Goal: Answer question/provide support

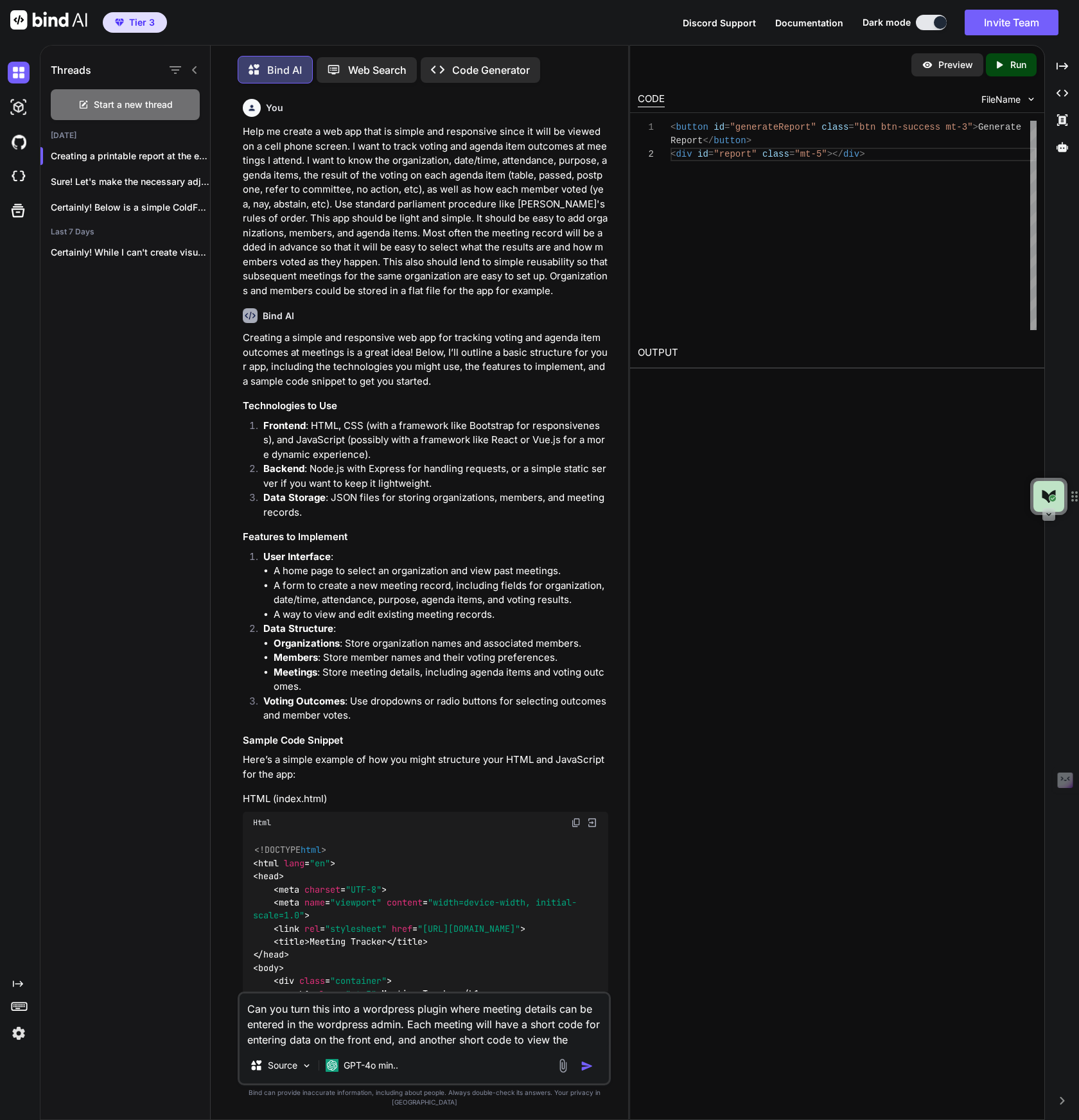
scroll to position [27, 0]
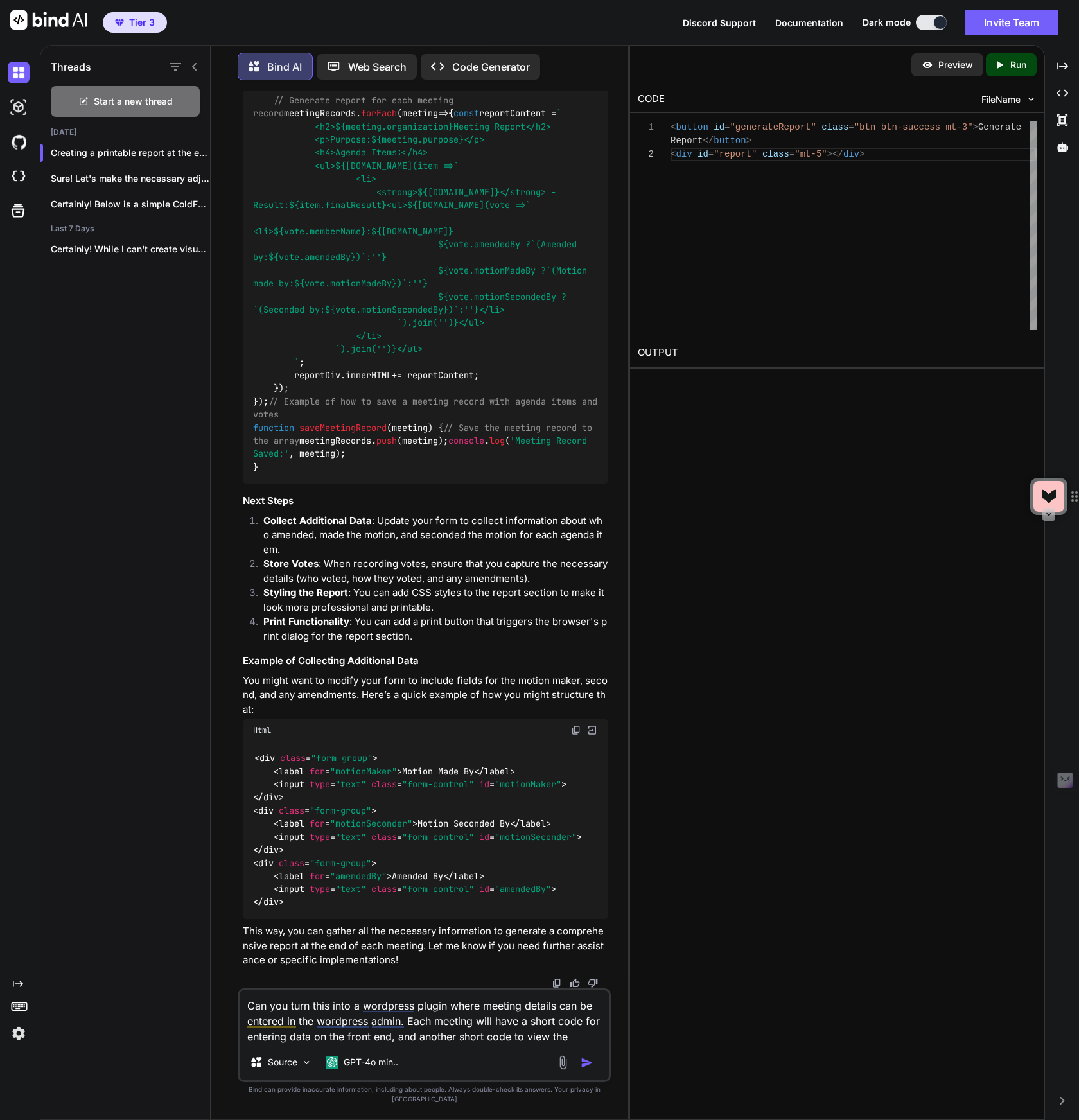
click at [509, 1034] on textarea "Can you turn this into a wordpress plugin where meeting details can be entered …" at bounding box center [424, 1017] width 369 height 54
click at [291, 1044] on textarea "Can you turn this into a wordpress plugin where meeting details can be entered …" at bounding box center [424, 1017] width 369 height 54
click at [268, 1044] on textarea "Can you turn this into a wordpress plugin where meeting details can be entered …" at bounding box center [424, 1017] width 369 height 54
drag, startPoint x: 312, startPoint y: 1046, endPoint x: 156, endPoint y: 1040, distance: 156.1
click at [156, 1040] on div "Threads Start a new thread [DATE] Creating a printable report at the end o... S…" at bounding box center [334, 581] width 587 height 1077
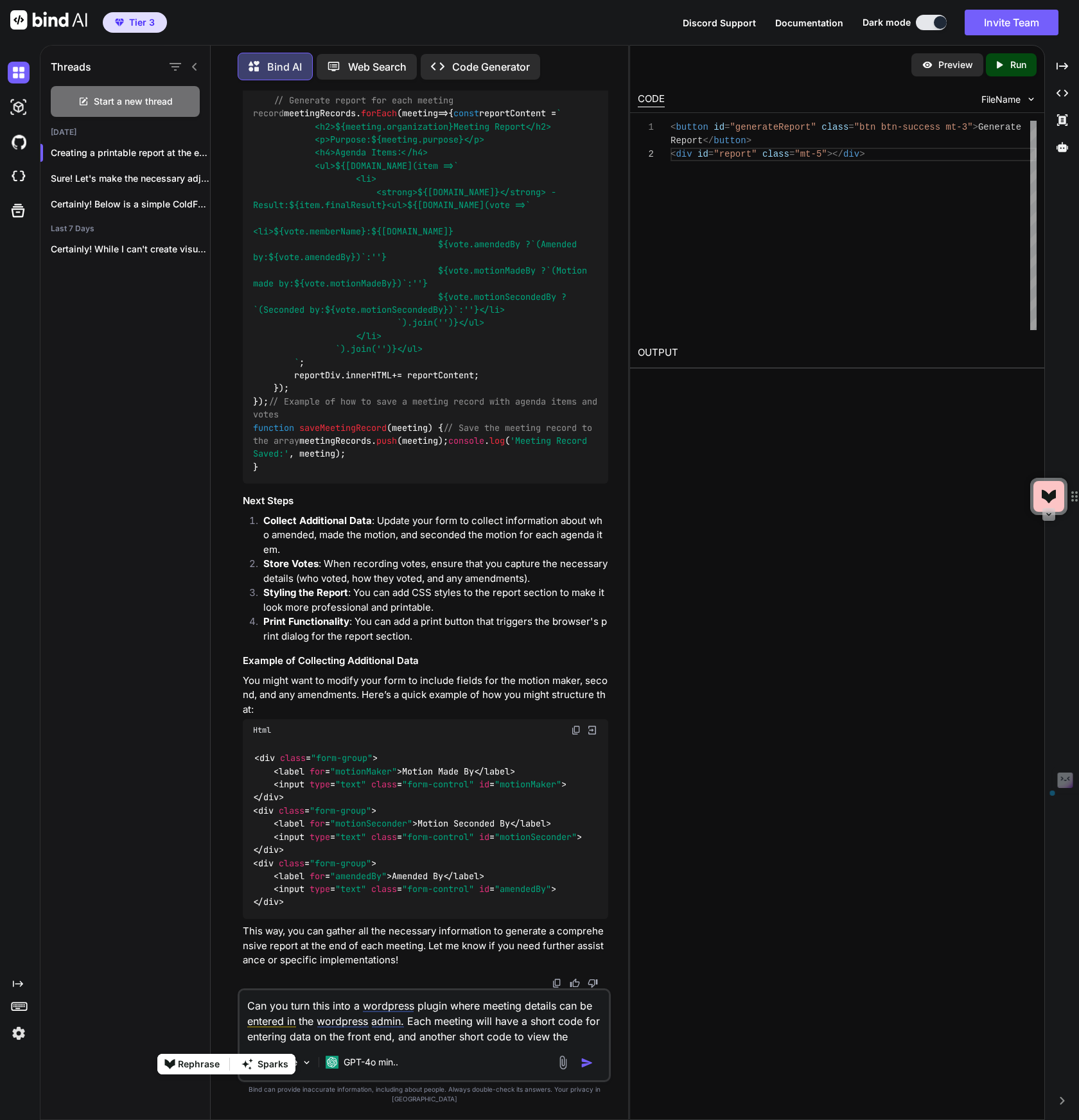
type textarea "Can you turn this into a wordpress plugin where meeting details can be entered …"
type textarea "x"
type textarea "Can you turn this into a wordpress plugin where meeting details can be entered …"
type textarea "x"
type textarea "Can you turn this into a wordpress plugin where meeting details can be entered …"
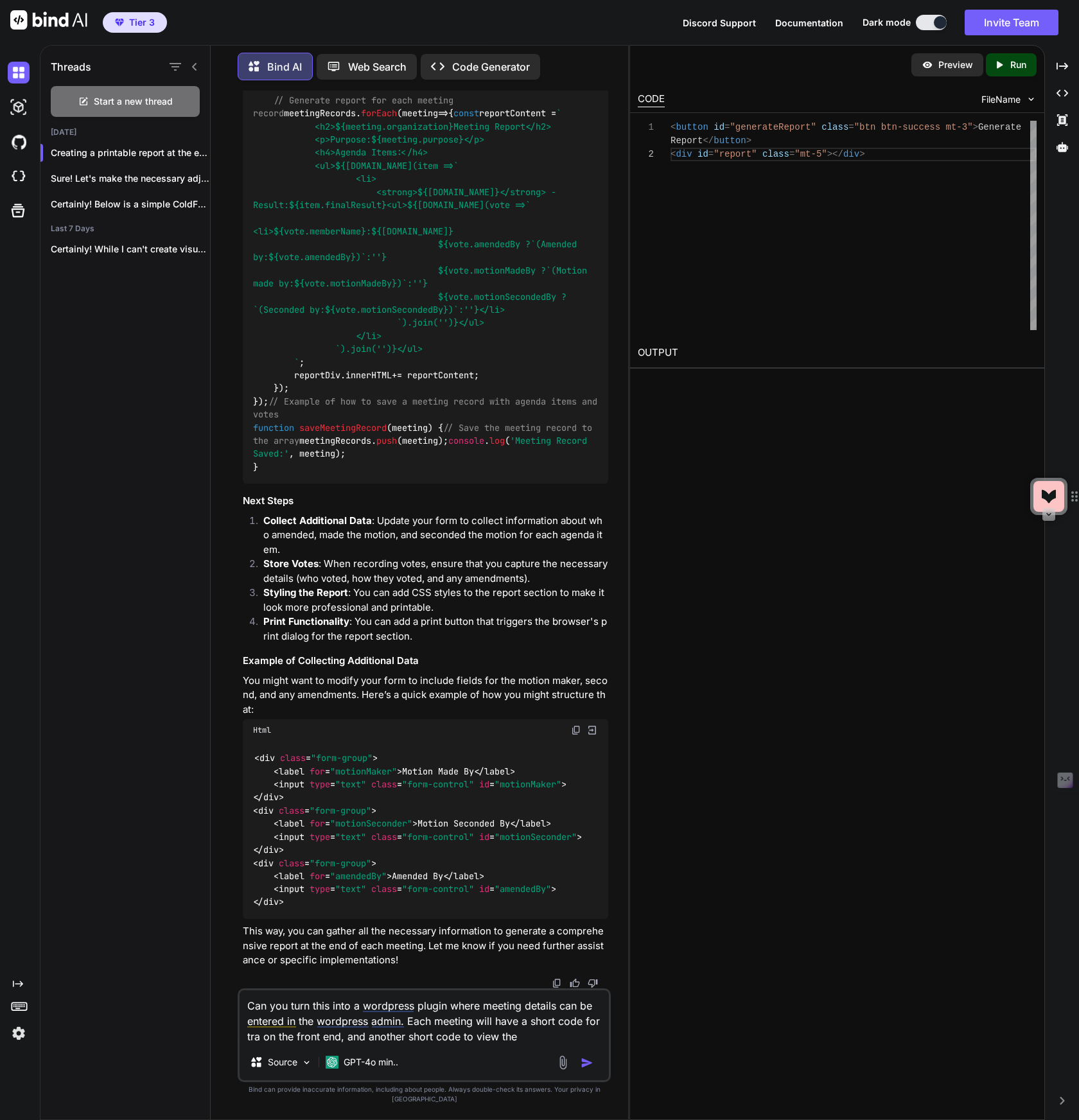
type textarea "x"
type textarea "Can you turn this into a wordpress plugin where meeting details can be entered …"
type textarea "x"
type textarea "Can you turn this into a wordpress plugin where meeting details can be entered …"
type textarea "x"
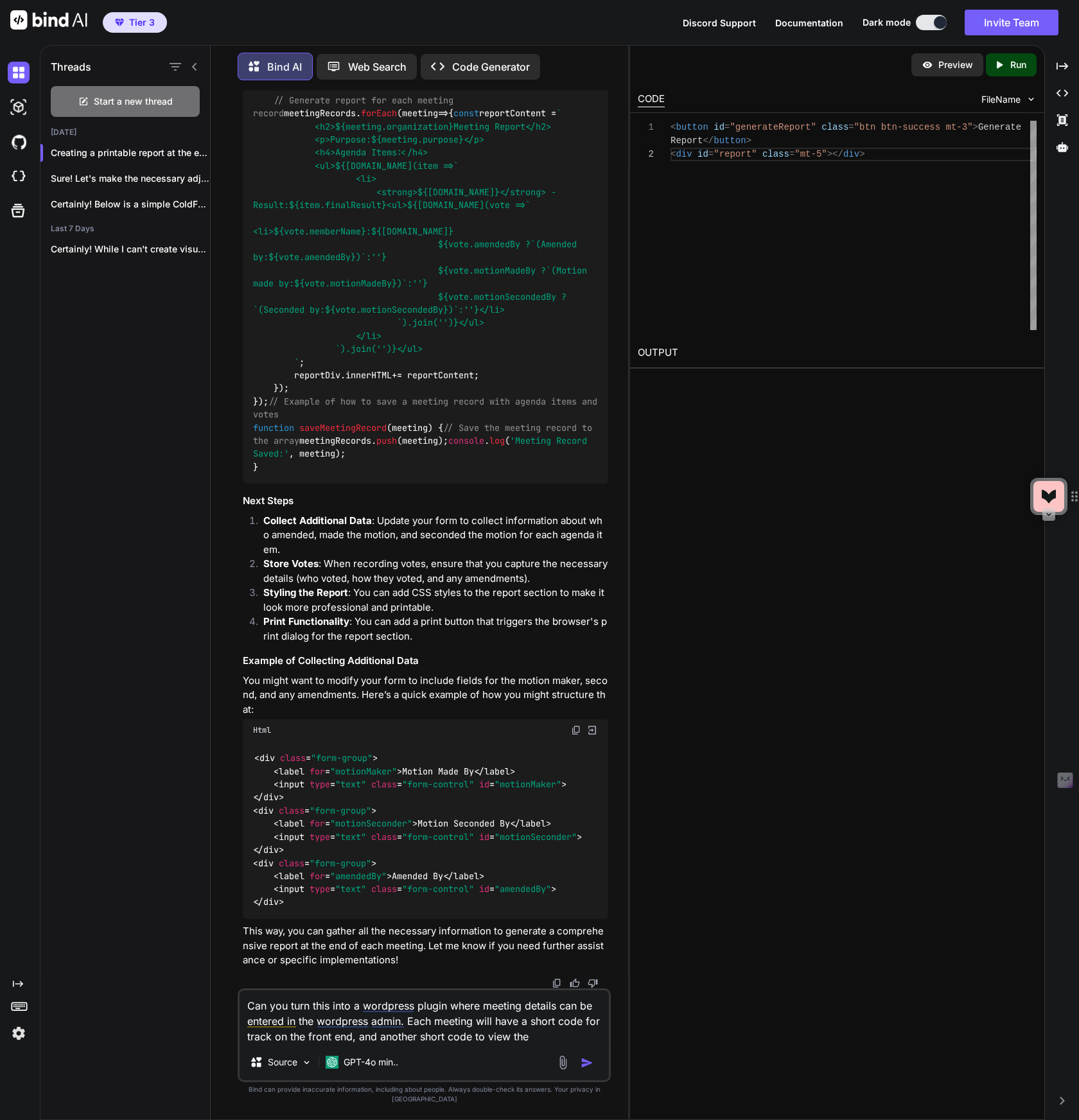
type textarea "Can you turn this into a wordpress plugin where meeting details can be entered …"
type textarea "x"
type textarea "Can you turn this into a wordpress plugin where meeting details can be entered …"
type textarea "x"
type textarea "Can you turn this into a wordpress plugin where meeting details can be entered …"
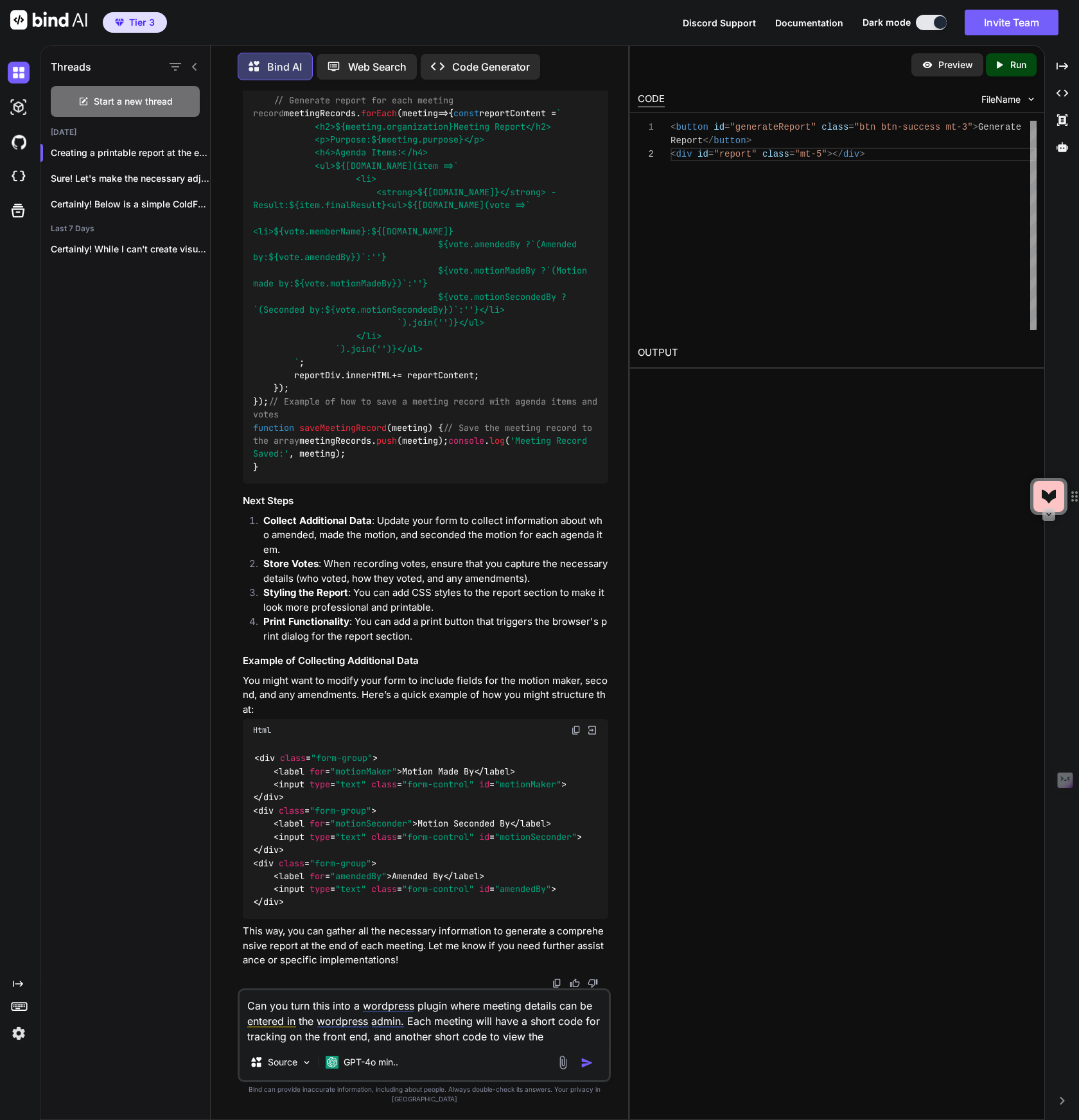
type textarea "x"
type textarea "Can you turn this into a wordpress plugin where meeting details can be entered …"
type textarea "x"
type textarea "Can you turn this into a wordpress plugin where meeting details can be entered …"
type textarea "x"
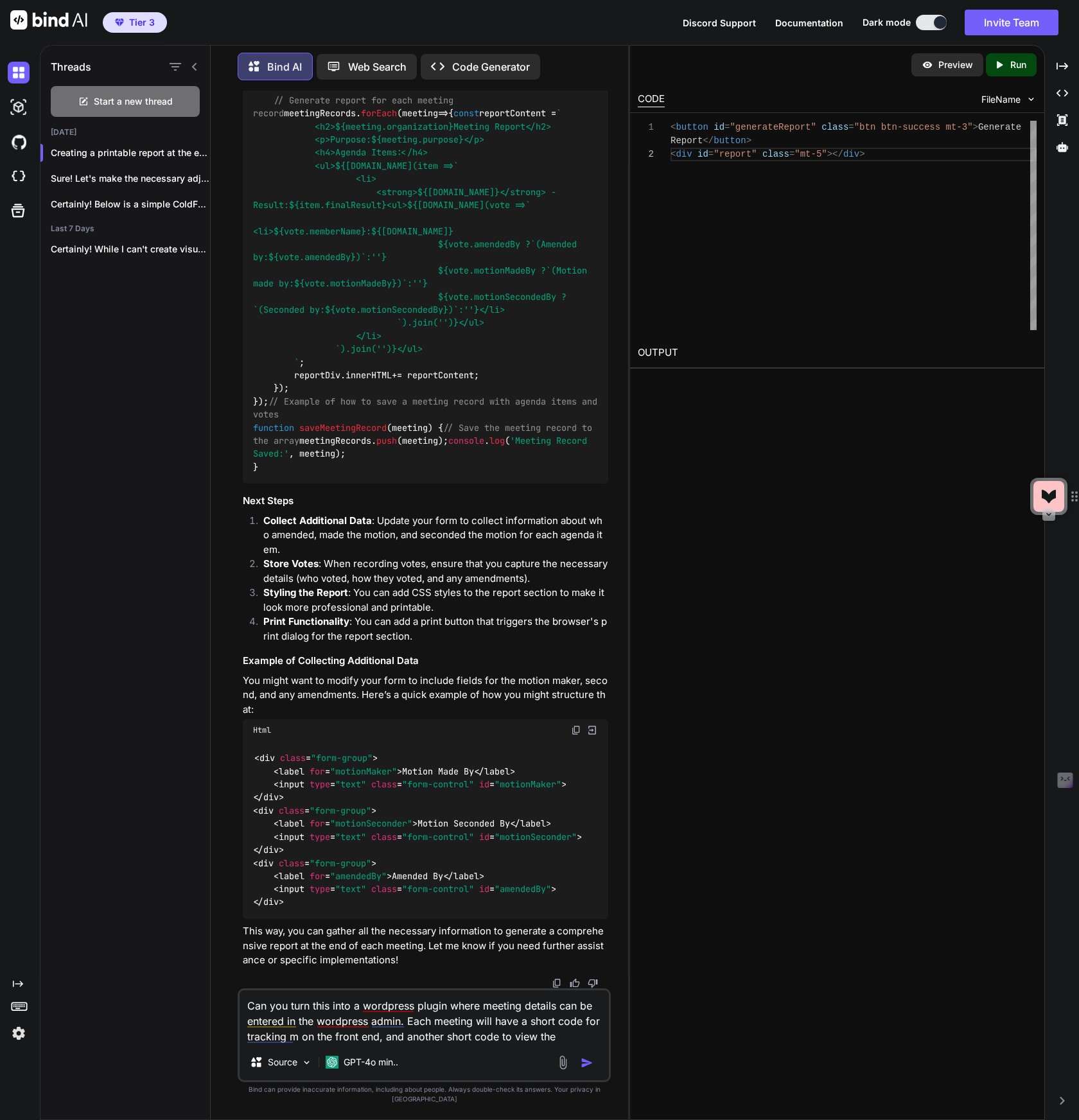
type textarea "Can you turn this into a wordpress plugin where meeting details can be entered …"
type textarea "x"
type textarea "Can you turn this into a wordpress plugin where meeting details can be entered …"
type textarea "x"
type textarea "Can you turn this into a wordpress plugin where meeting details can be entered …"
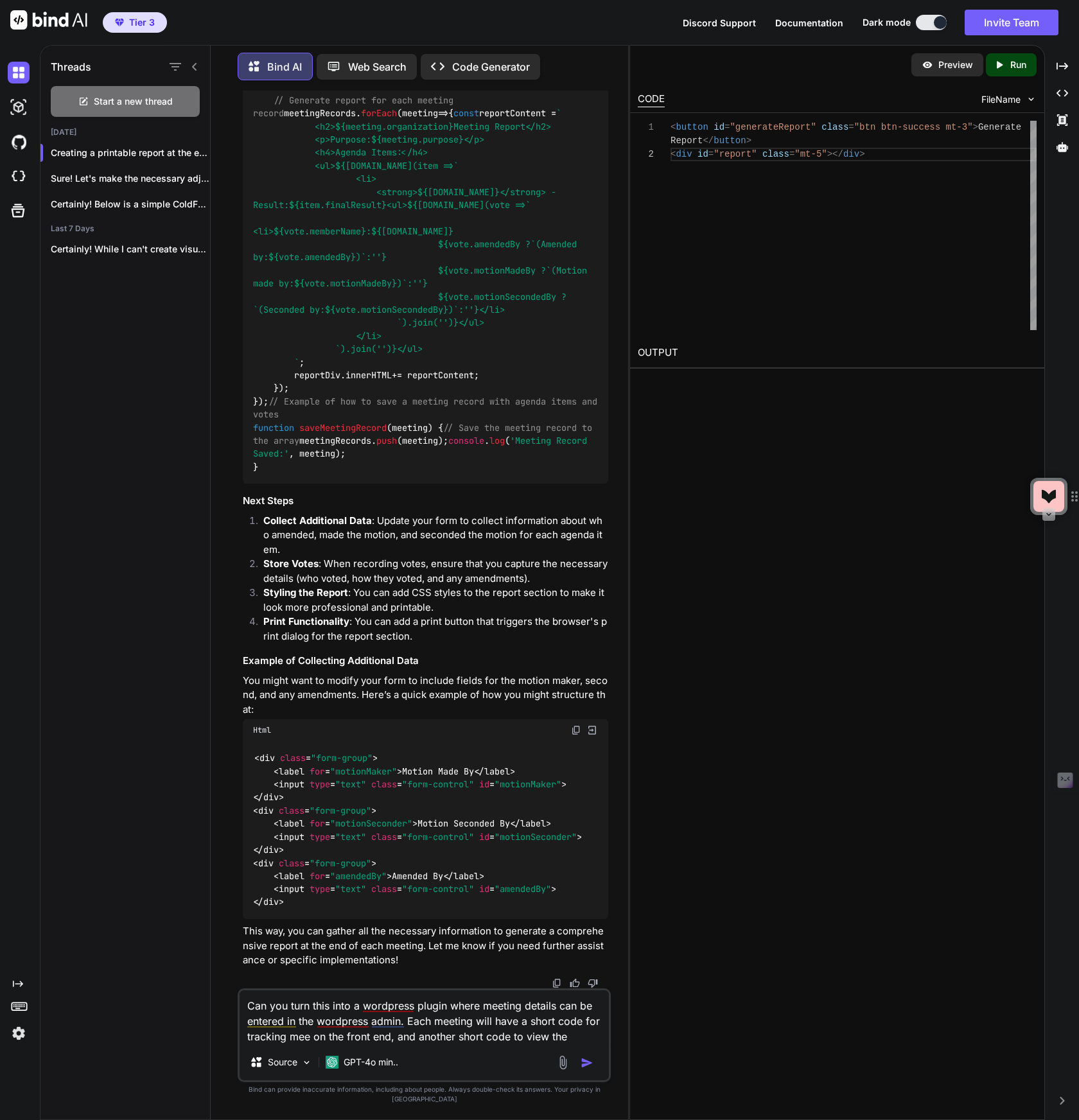
type textarea "x"
type textarea "Can you turn this into a wordpress plugin where meeting details can be entered …"
type textarea "x"
type textarea "Can you turn this into a wordpress plugin where meeting details can be entered …"
type textarea "x"
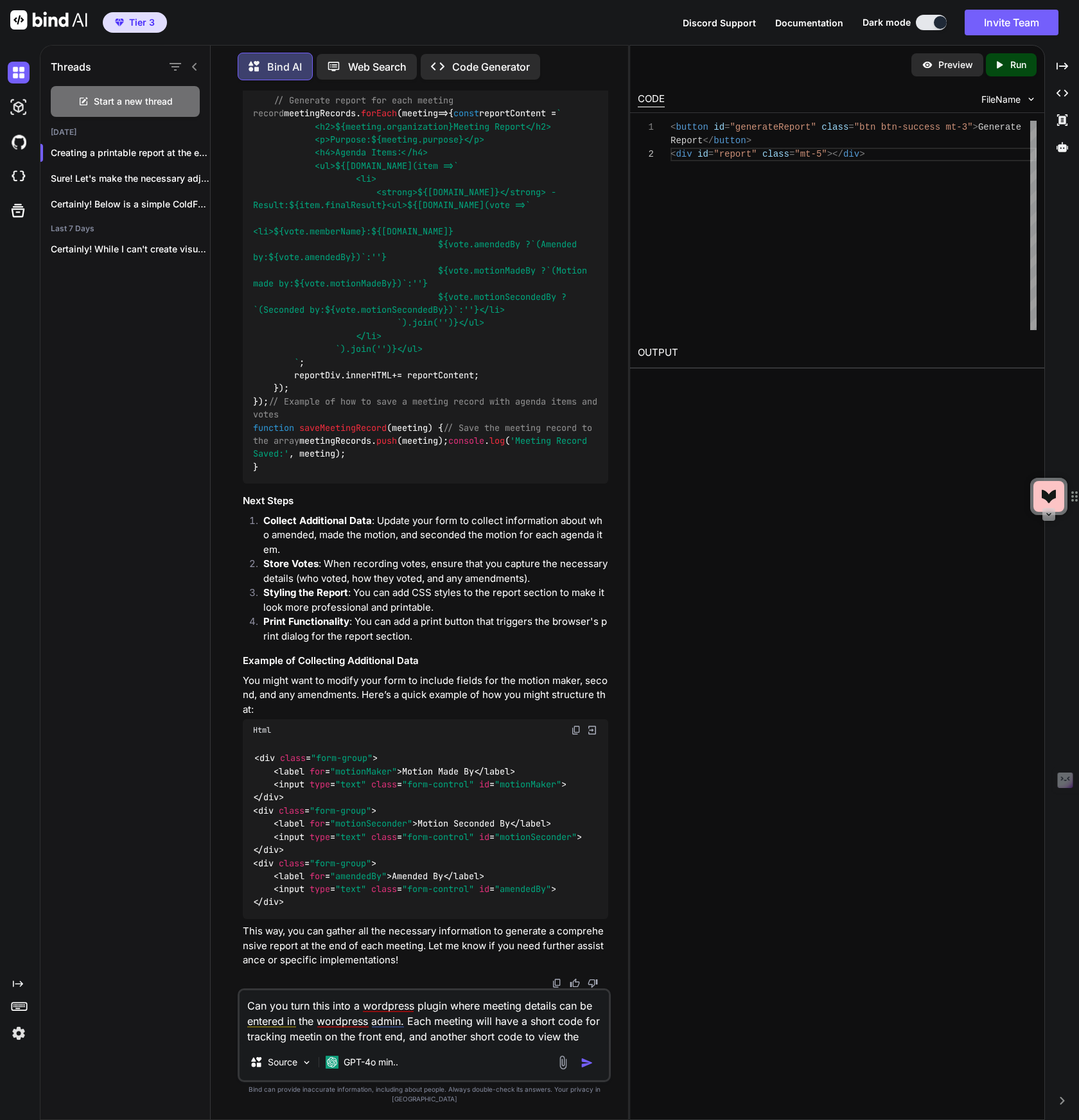
type textarea "Can you turn this into a wordpress plugin where meeting details can be entered …"
type textarea "x"
type textarea "Can you turn this into a wordpress plugin where meeting details can be entered …"
type textarea "x"
type textarea "Can you turn this into a wordpress plugin where meeting details can be entered …"
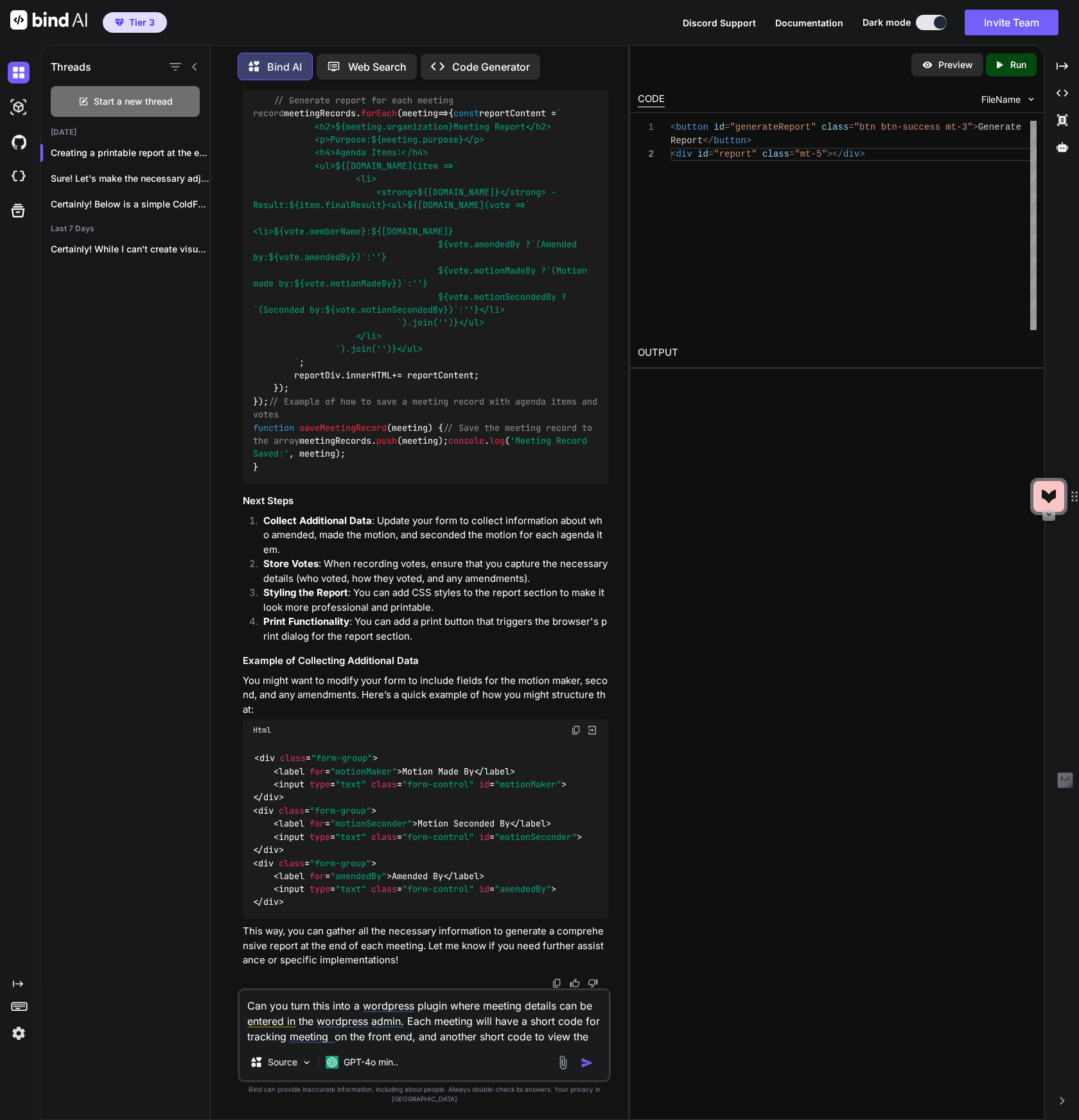
type textarea "x"
type textarea "Can you turn this into a wordpress plugin where meeting details can be entered …"
type textarea "x"
type textarea "Can you turn this into a wordpress plugin where meeting details can be entered …"
type textarea "x"
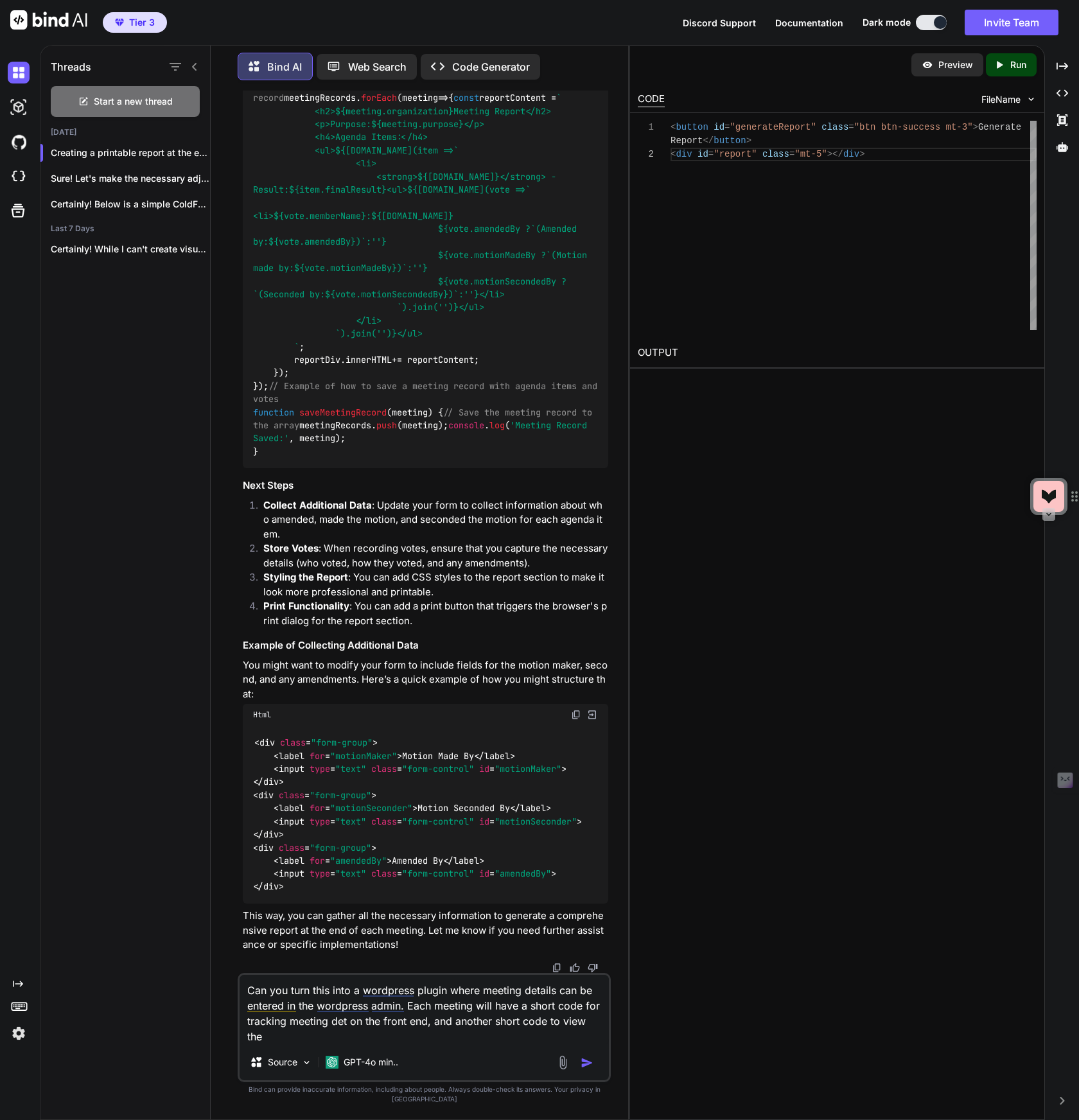
type textarea "Can you turn this into a wordpress plugin where meeting details can be entered …"
type textarea "x"
type textarea "Can you turn this into a wordpress plugin where meeting details can be entered …"
type textarea "x"
type textarea "Can you turn this into a wordpress plugin where meeting details can be entered …"
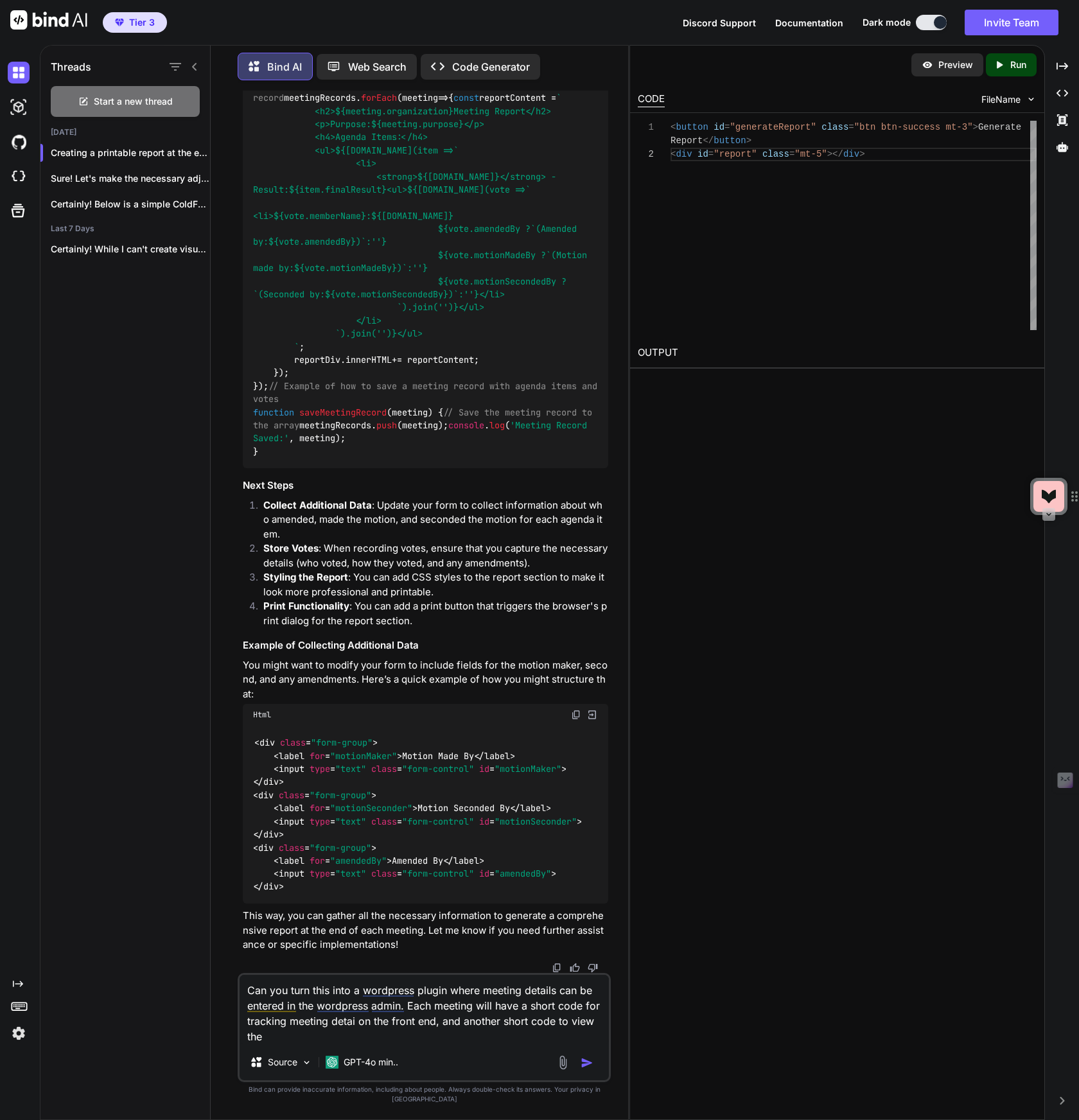
type textarea "x"
type textarea "Can you turn this into a wordpress plugin where meeting details can be entered …"
type textarea "x"
type textarea "Can you turn this into a wordpress plugin where meeting details can be entered …"
type textarea "x"
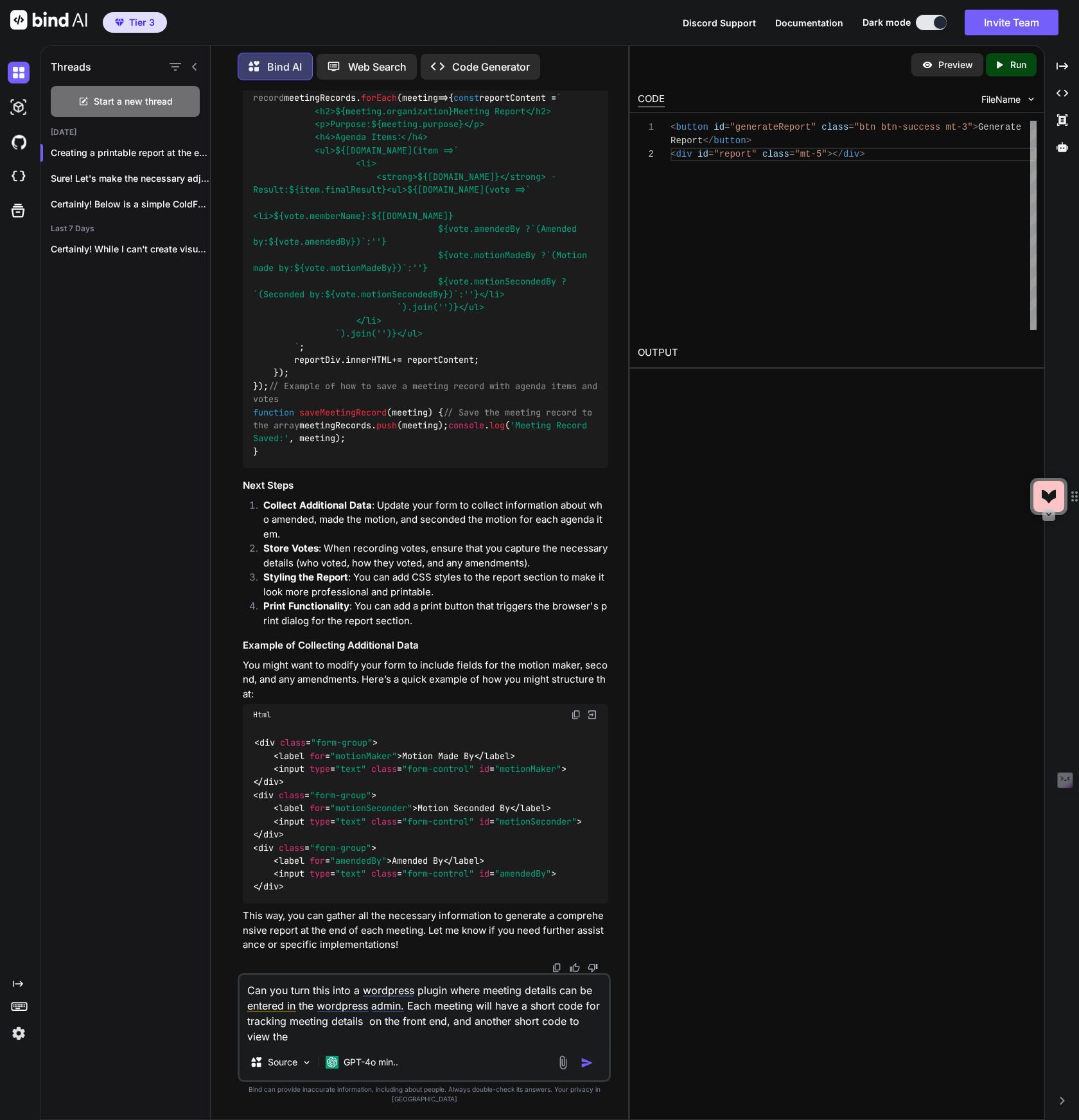
type textarea "Can you turn this into a wordpress plugin where meeting details can be entered …"
type textarea "x"
type textarea "Can you turn this into a wordpress plugin where meeting details can be entered …"
type textarea "x"
type textarea "Can you turn this into a wordpress plugin where meeting details can be entered …"
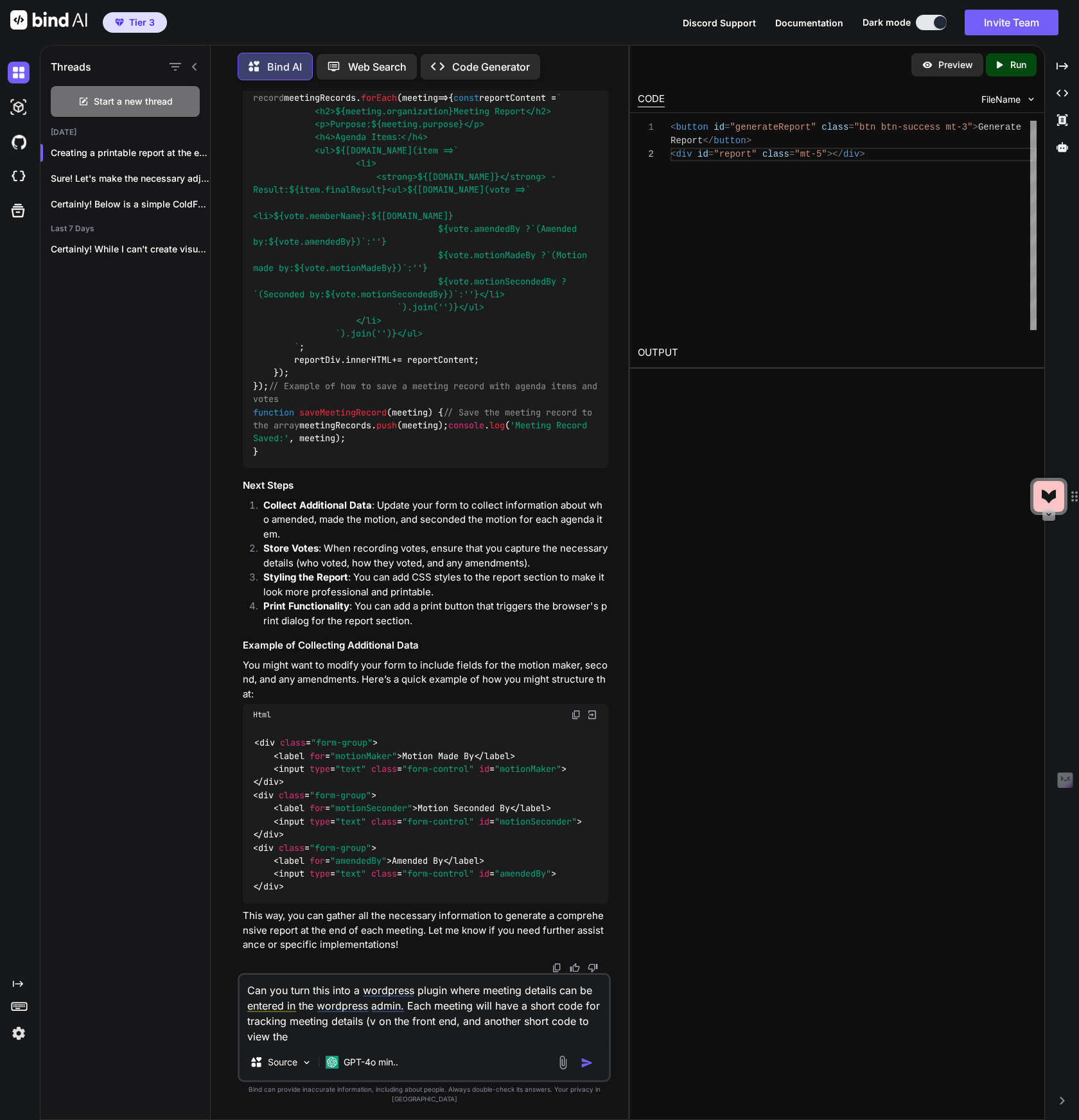
type textarea "x"
type textarea "Can you turn this into a wordpress plugin where meeting details can be entered …"
type textarea "x"
type textarea "Can you turn this into a wordpress plugin where meeting details can be entered …"
type textarea "x"
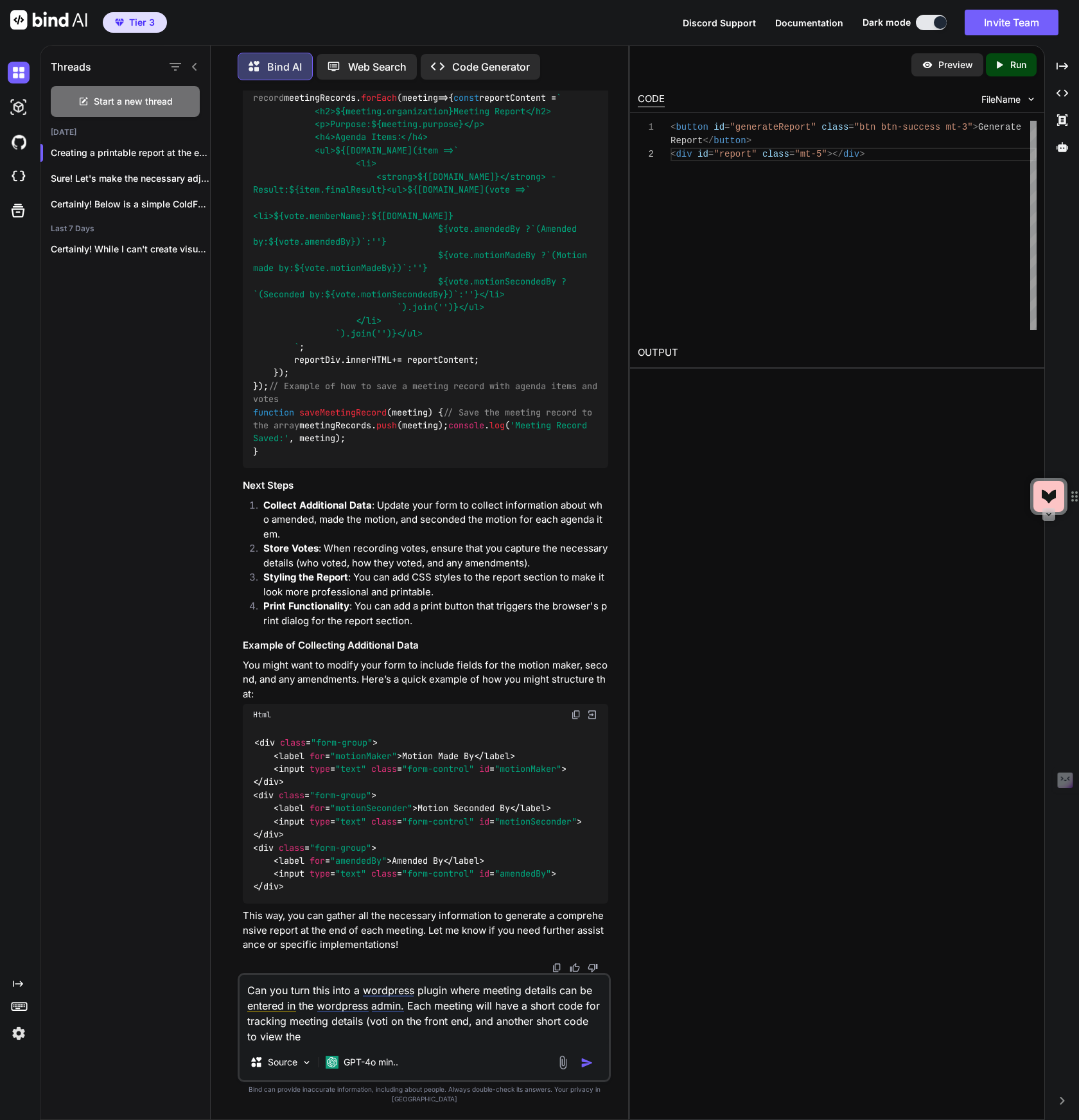
type textarea "Can you turn this into a wordpress plugin where meeting details can be entered …"
type textarea "x"
type textarea "Can you turn this into a wordpress plugin where meeting details can be entered …"
type textarea "x"
type textarea "Can you turn this into a wordpress plugin where meeting details can be entered …"
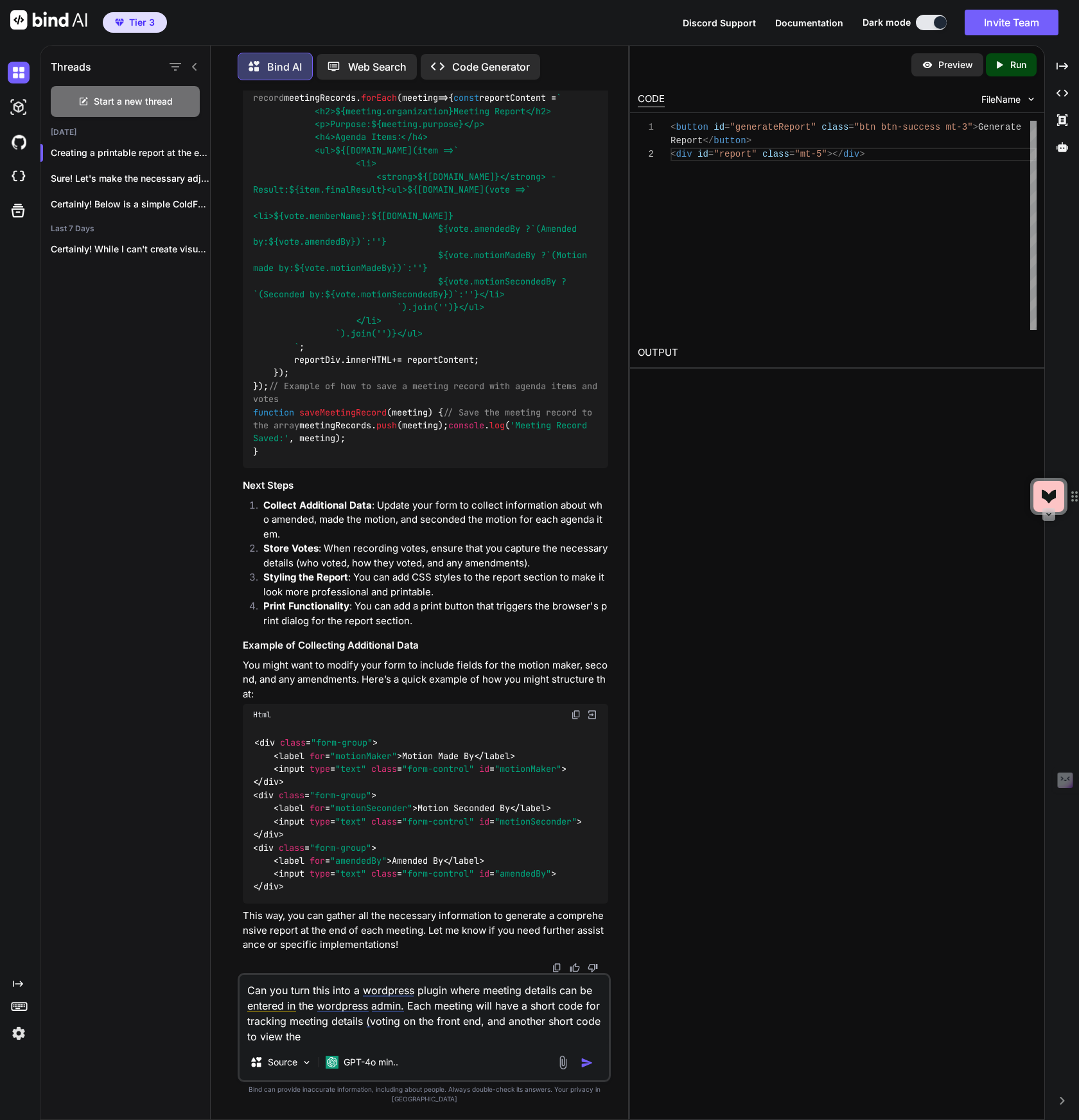
type textarea "x"
type textarea "Can you turn this into a wordpress plugin where meeting details can be entered …"
type textarea "x"
type textarea "Can you turn this into a wordpress plugin where meeting details can be entered …"
type textarea "x"
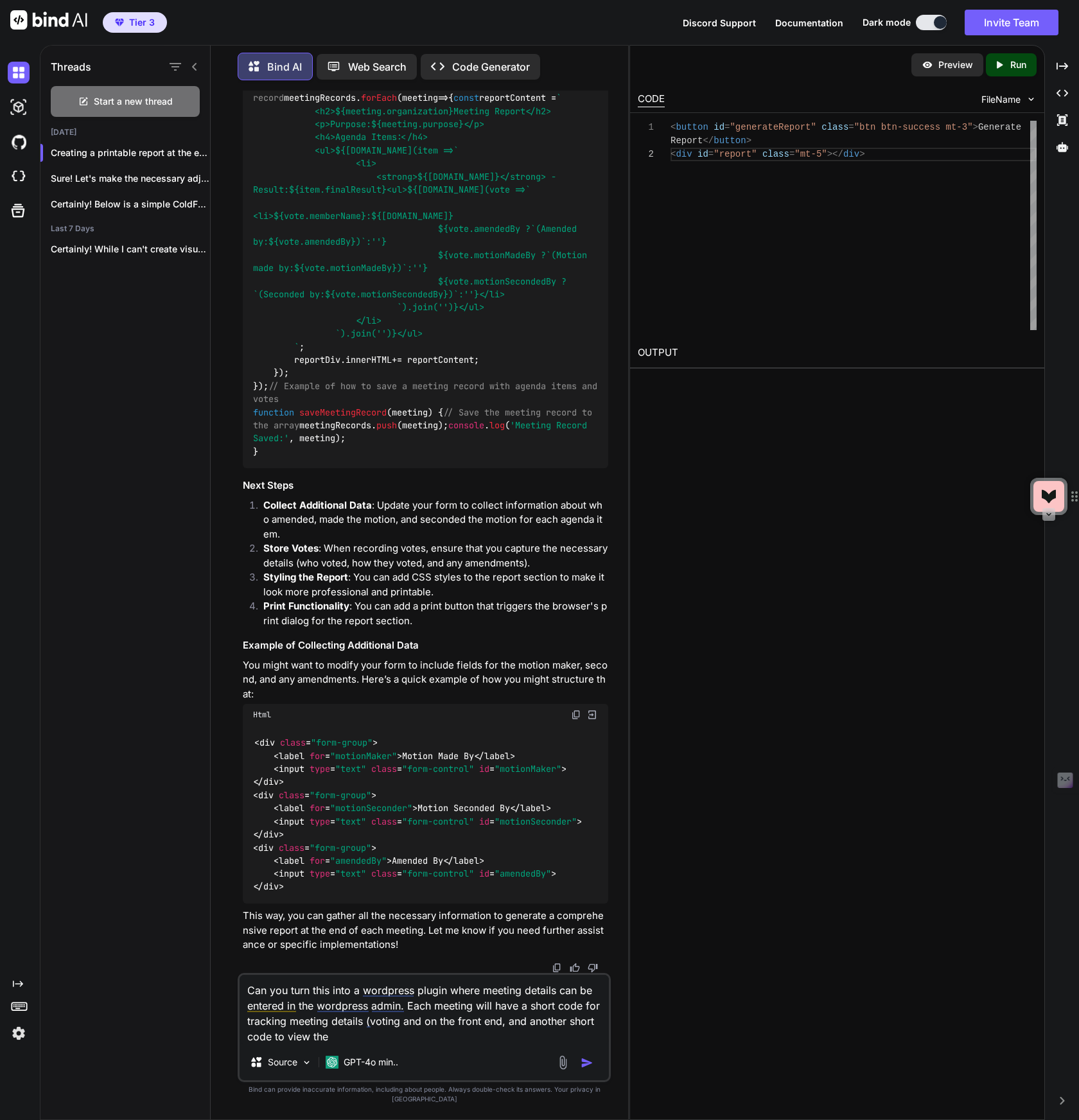
type textarea "Can you turn this into a wordpress plugin where meeting details can be entered …"
type textarea "x"
type textarea "Can you turn this into a wordpress plugin where meeting details can be entered …"
type textarea "x"
type textarea "Can you turn this into a wordpress plugin where meeting details can be entered …"
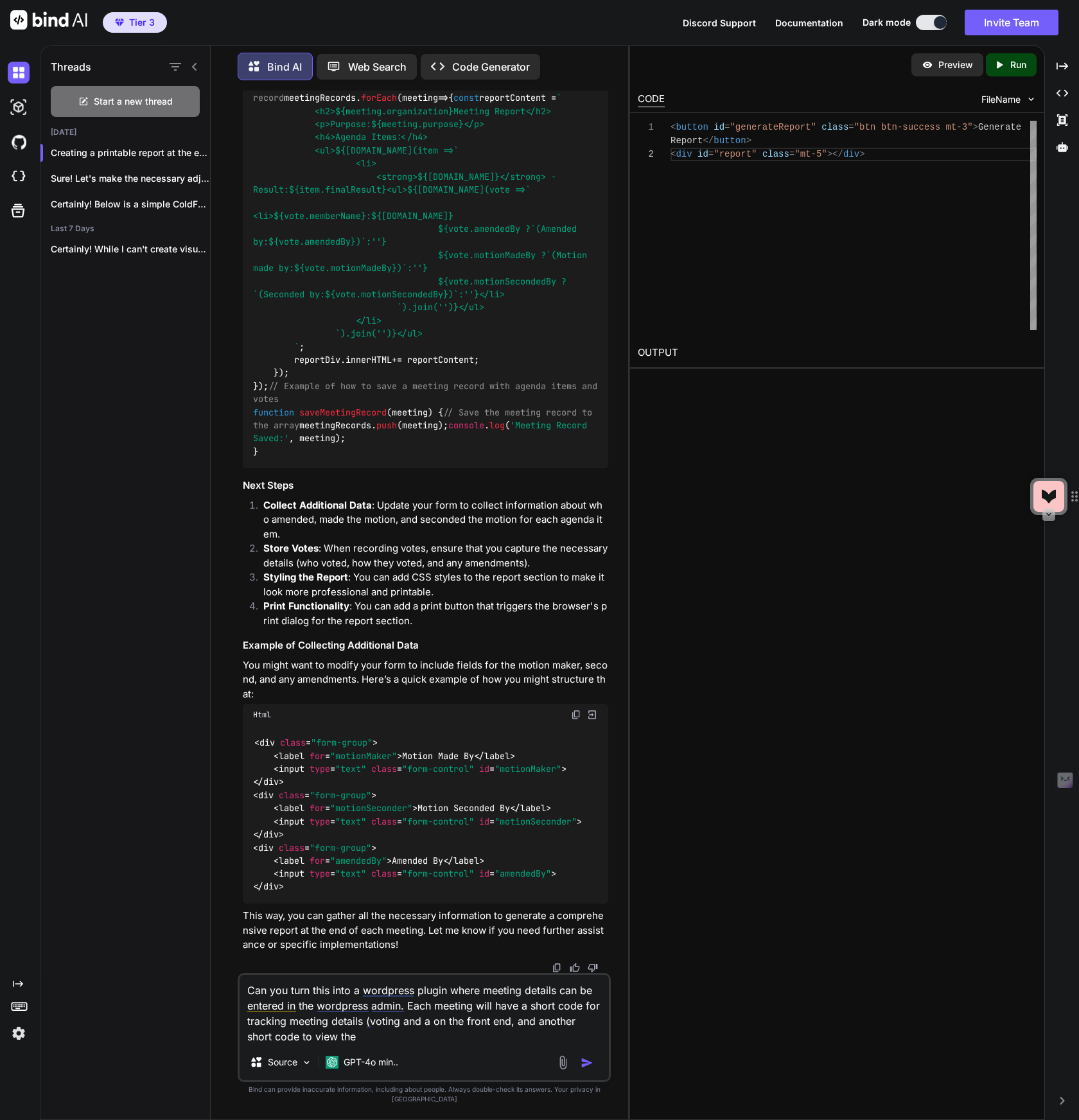
type textarea "x"
type textarea "Can you turn this into a wordpress plugin where meeting details can be entered …"
type textarea "x"
type textarea "Can you turn this into a wordpress plugin where meeting details can be entered …"
type textarea "x"
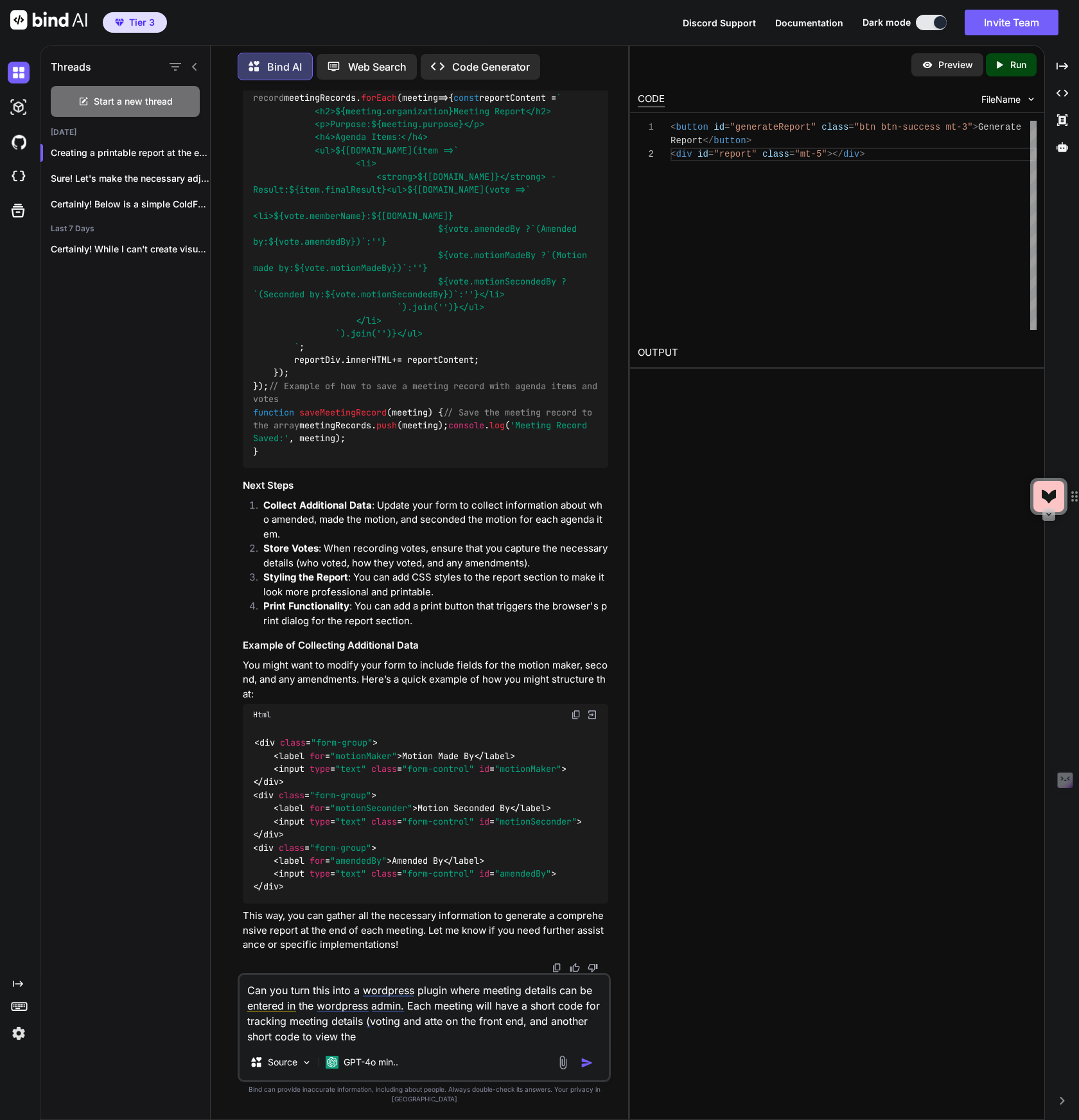
type textarea "Can you turn this into a wordpress plugin where meeting details can be entered …"
type textarea "x"
type textarea "Can you turn this into a wordpress plugin where meeting details can be entered …"
type textarea "x"
type textarea "Can you turn this into a wordpress plugin where meeting details can be entered …"
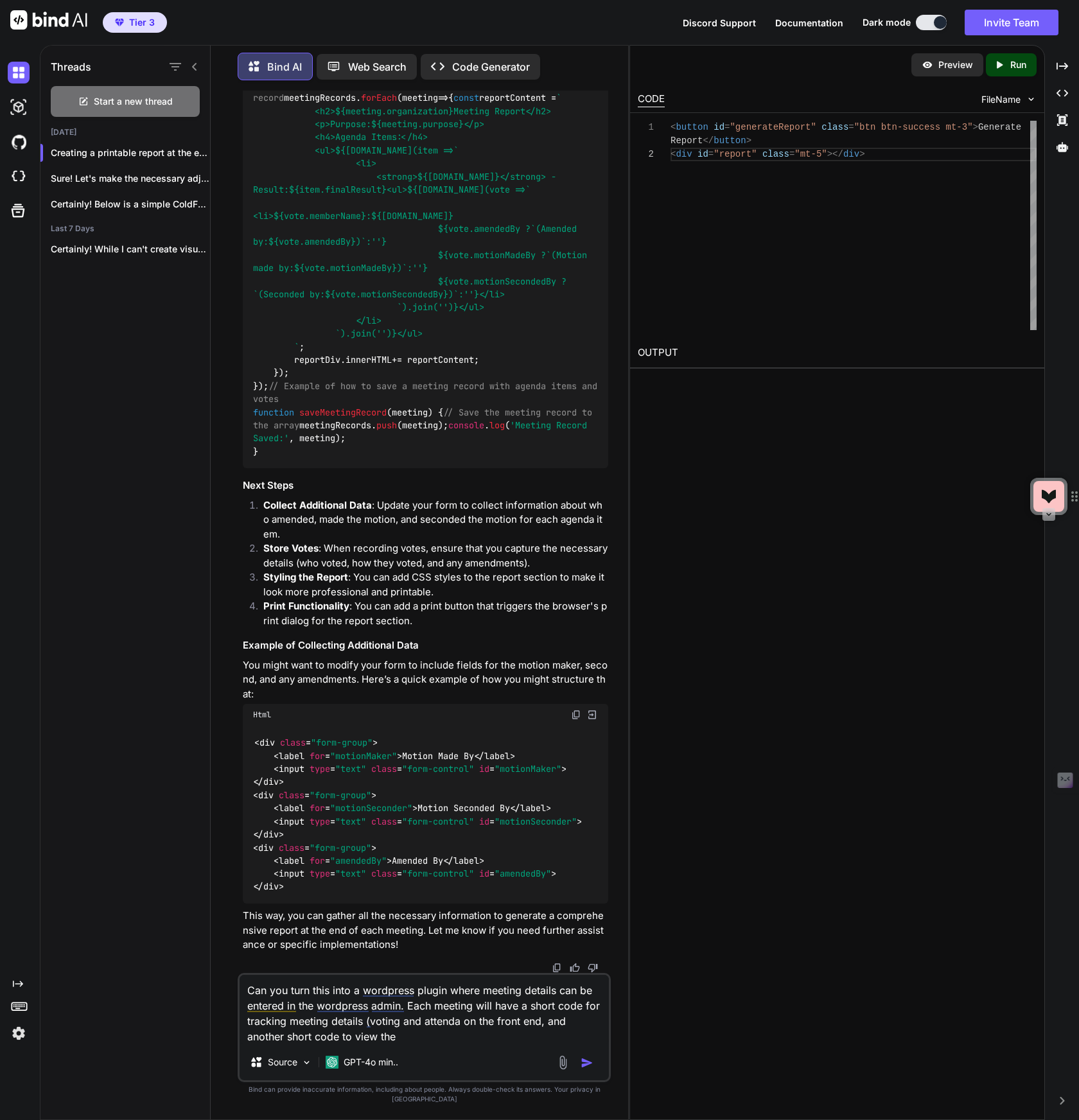
type textarea "x"
type textarea "Can you turn this into a wordpress plugin where meeting details can be entered …"
type textarea "x"
type textarea "Can you turn this into a wordpress plugin where meeting details can be entered …"
type textarea "x"
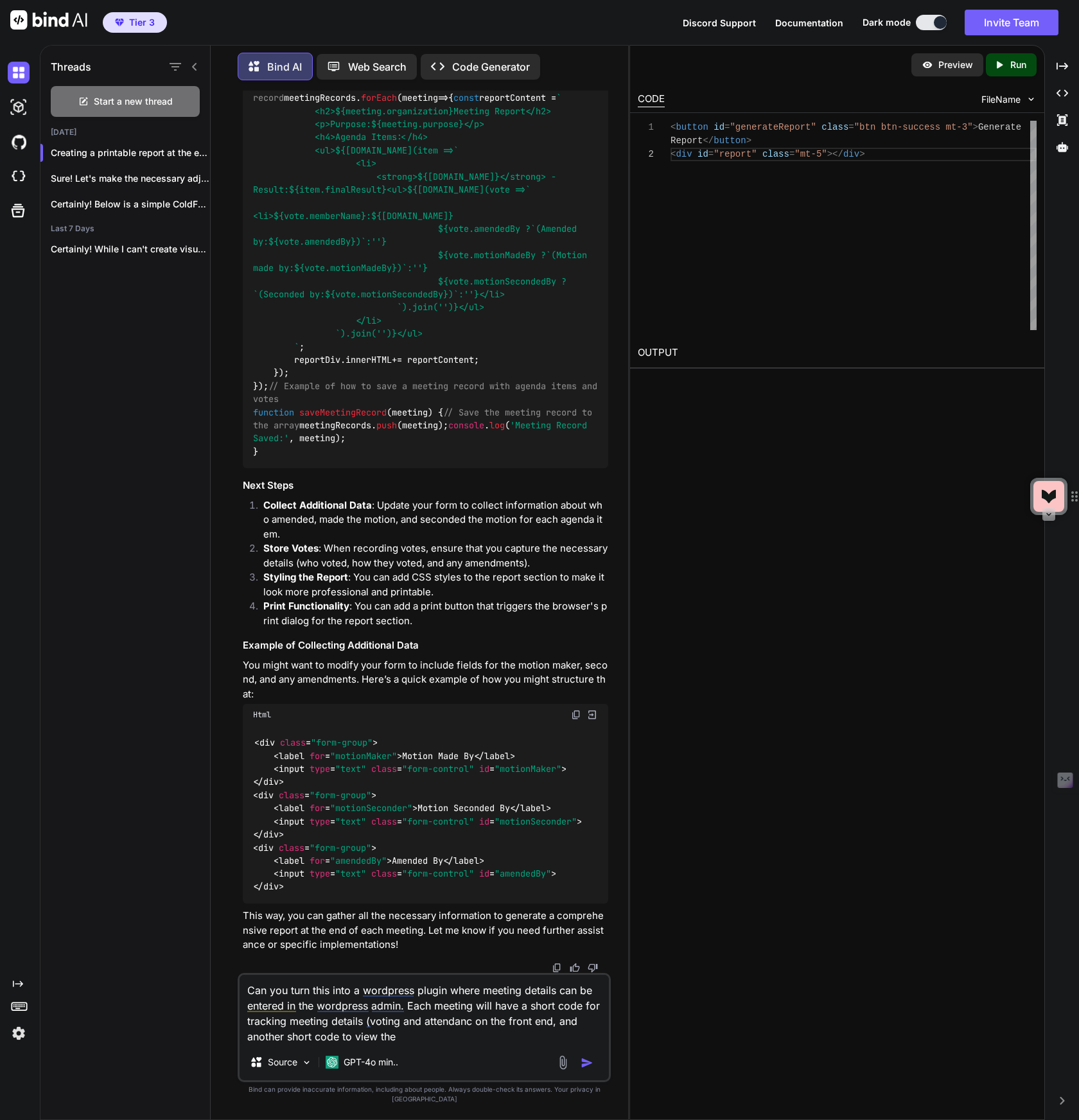
type textarea "Can you turn this into a wordpress plugin where meeting details can be entered …"
type textarea "x"
type textarea "Can you turn this into a wordpress plugin where meeting details can be entered …"
type textarea "x"
type textarea "Can you turn this into a wordpress plugin where meeting details can be entered …"
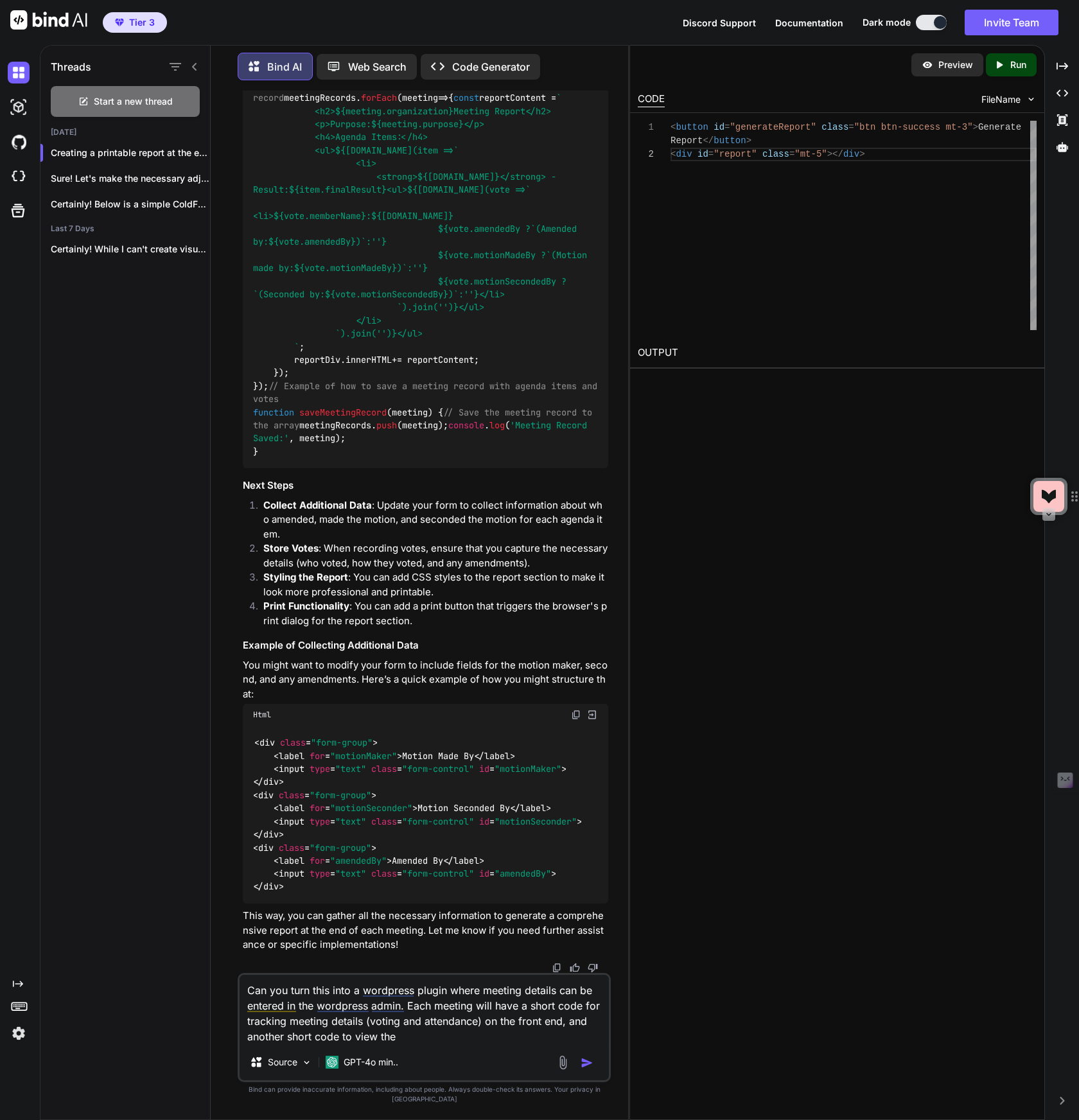
type textarea "x"
type textarea "Can you turn this into a wordpress plugin where meeting details can be entered …"
type textarea "x"
type textarea "Can you turn this into a wordpress plugin where meeting details can be entered …"
type textarea "x"
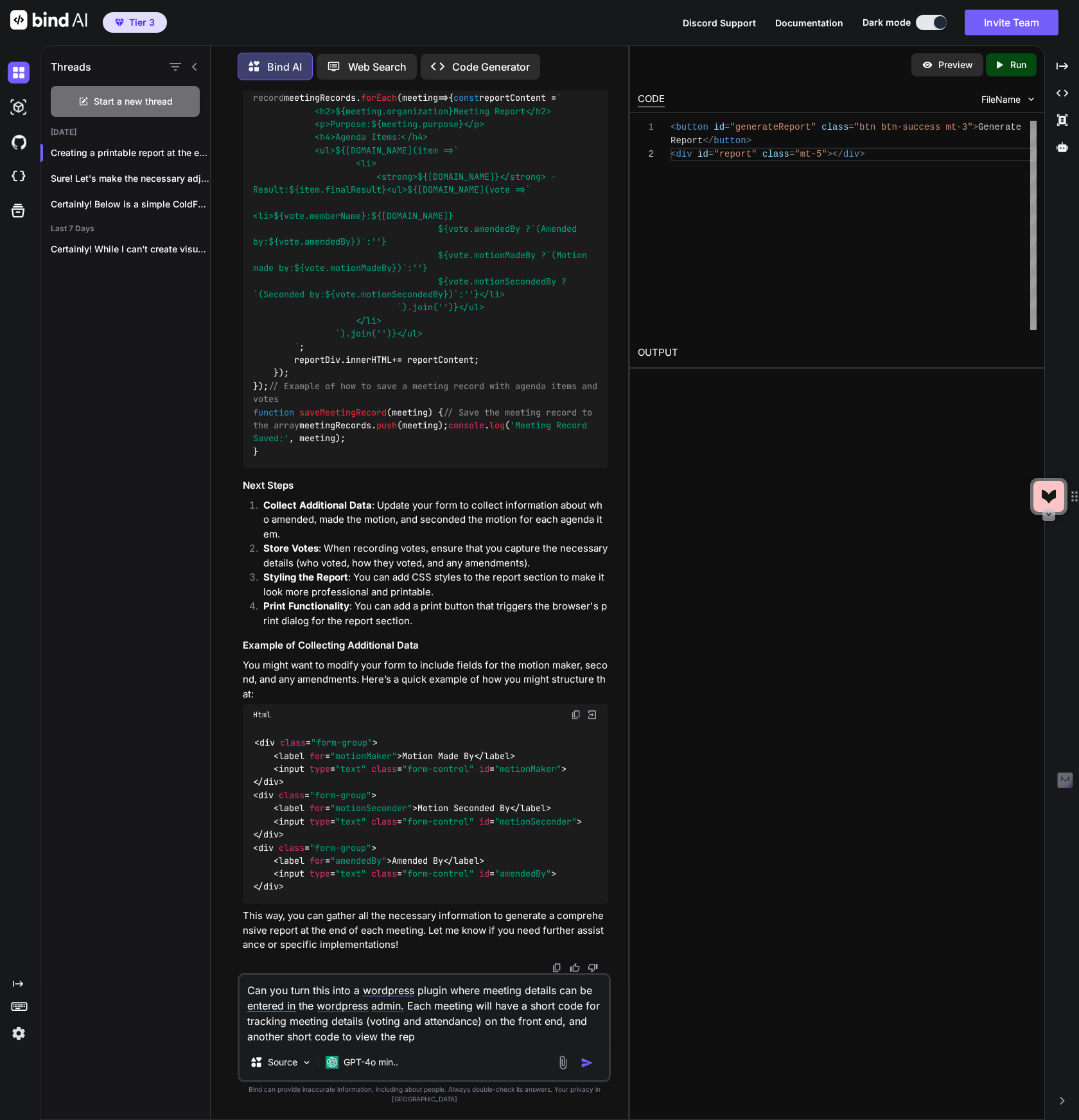
type textarea "Can you turn this into a wordpress plugin where meeting details can be entered …"
type textarea "x"
type textarea "Can you turn this into a wordpress plugin where meeting details can be entered …"
type textarea "x"
type textarea "Can you turn this into a wordpress plugin where meeting details can be entered …"
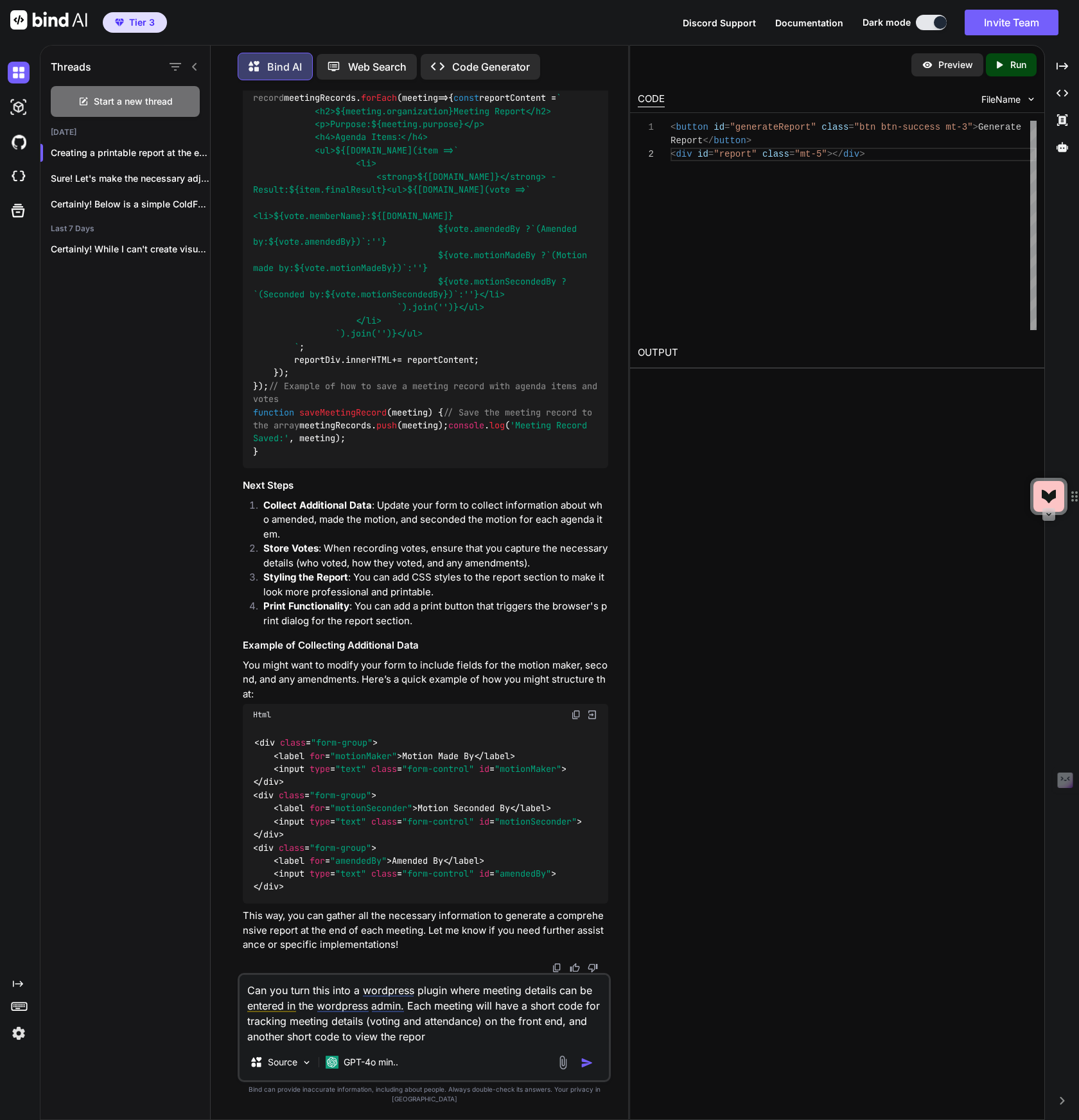
type textarea "x"
type textarea "Can you turn this into a wordpress plugin where meeting details can be entered …"
type textarea "x"
type textarea "Can you turn this into a wordpress plugin where meeting details can be entered …"
type textarea "x"
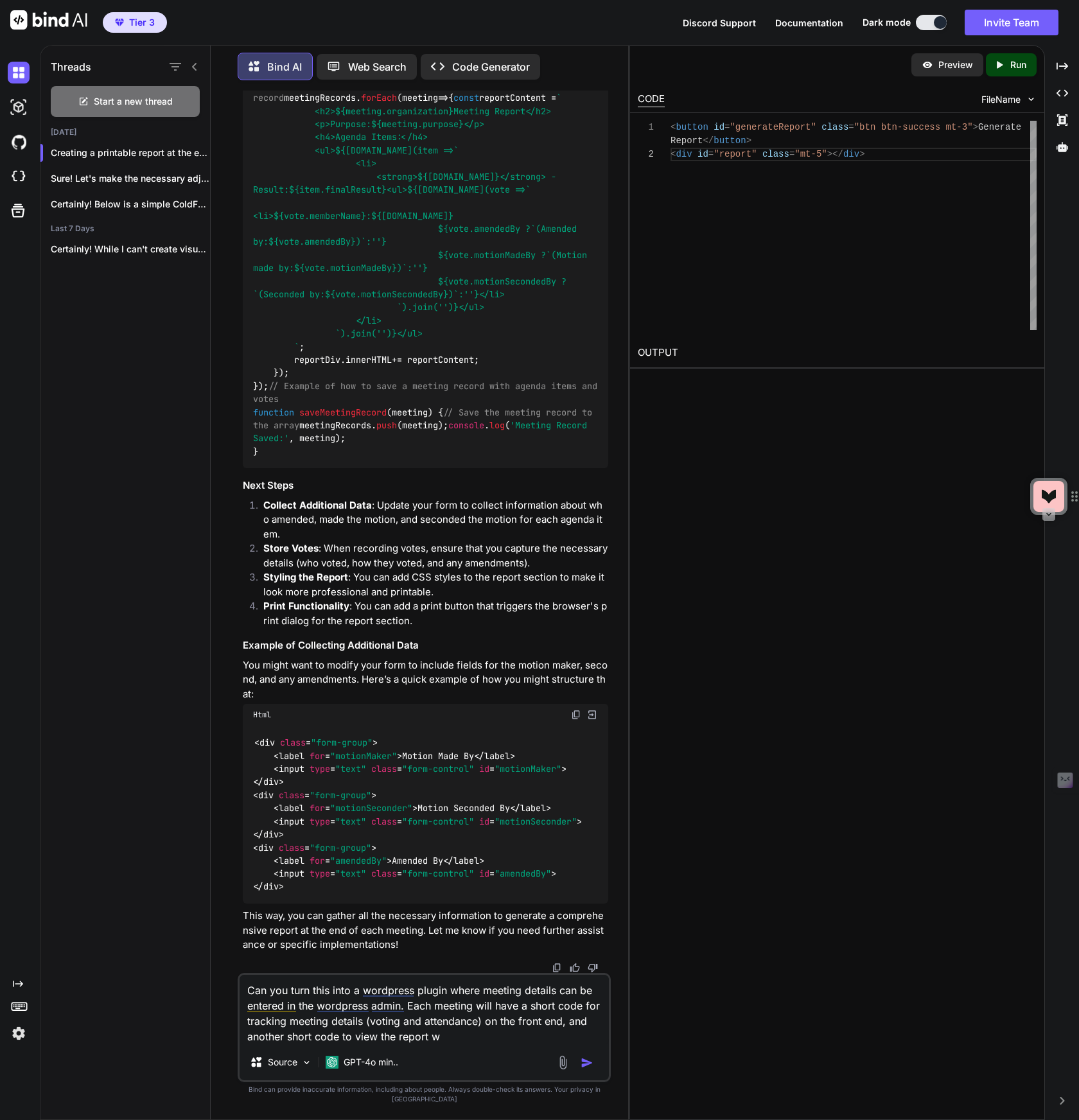
type textarea "Can you turn this into a wordpress plugin where meeting details can be entered …"
type textarea "x"
type textarea "Can you turn this into a wordpress plugin where meeting details can be entered …"
type textarea "x"
type textarea "Can you turn this into a wordpress plugin where meeting details can be entered …"
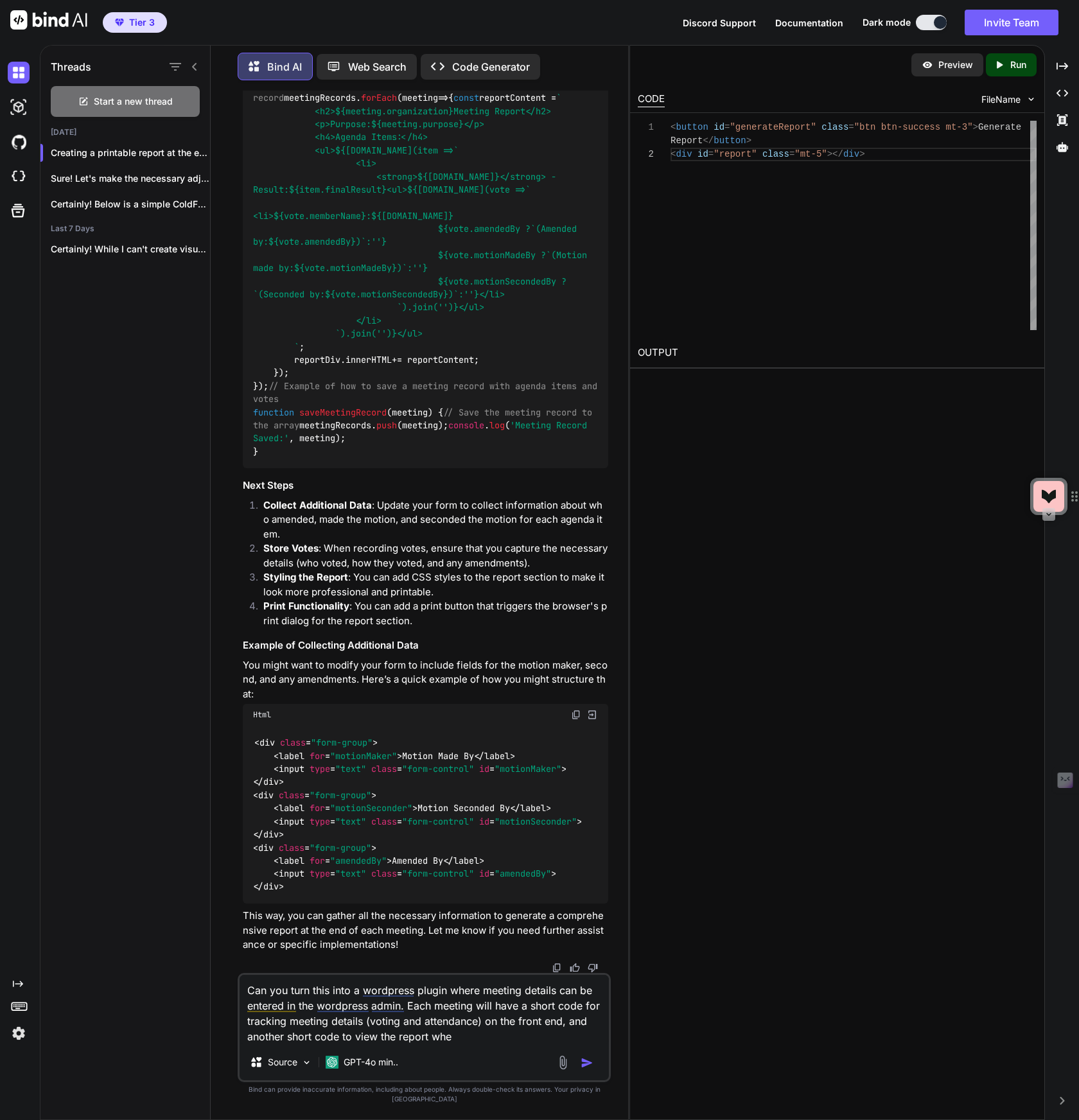
type textarea "x"
type textarea "Can you turn this into a wordpress plugin where meeting details can be entered …"
type textarea "x"
type textarea "Can you turn this into a wordpress plugin where meeting details can be entered …"
type textarea "x"
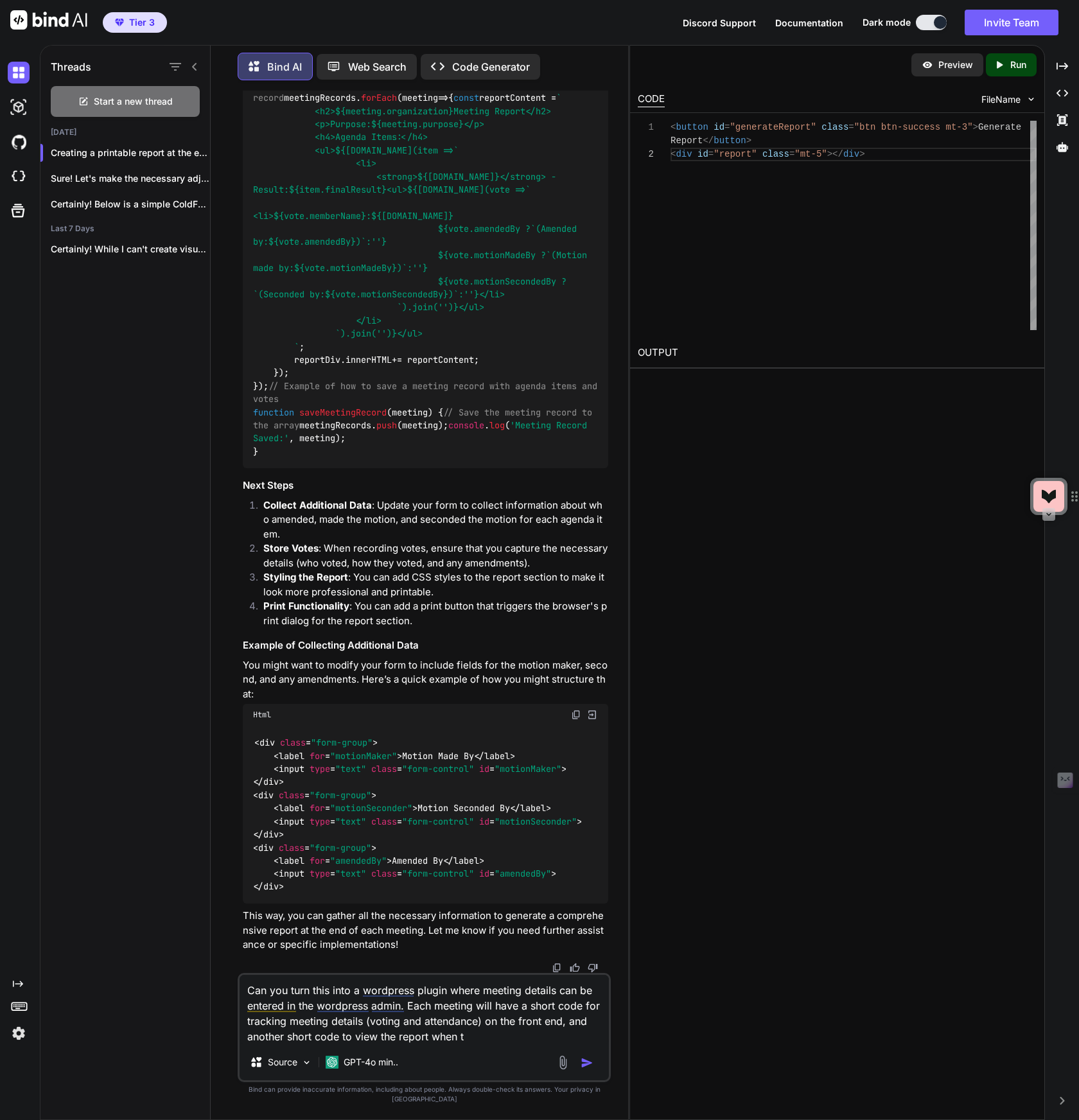
type textarea "Can you turn this into a wordpress plugin where meeting details can be entered …"
type textarea "x"
type textarea "Can you turn this into a wordpress plugin where meeting details can be entered …"
type textarea "x"
type textarea "Can you turn this into a wordpress plugin where meeting details can be entered …"
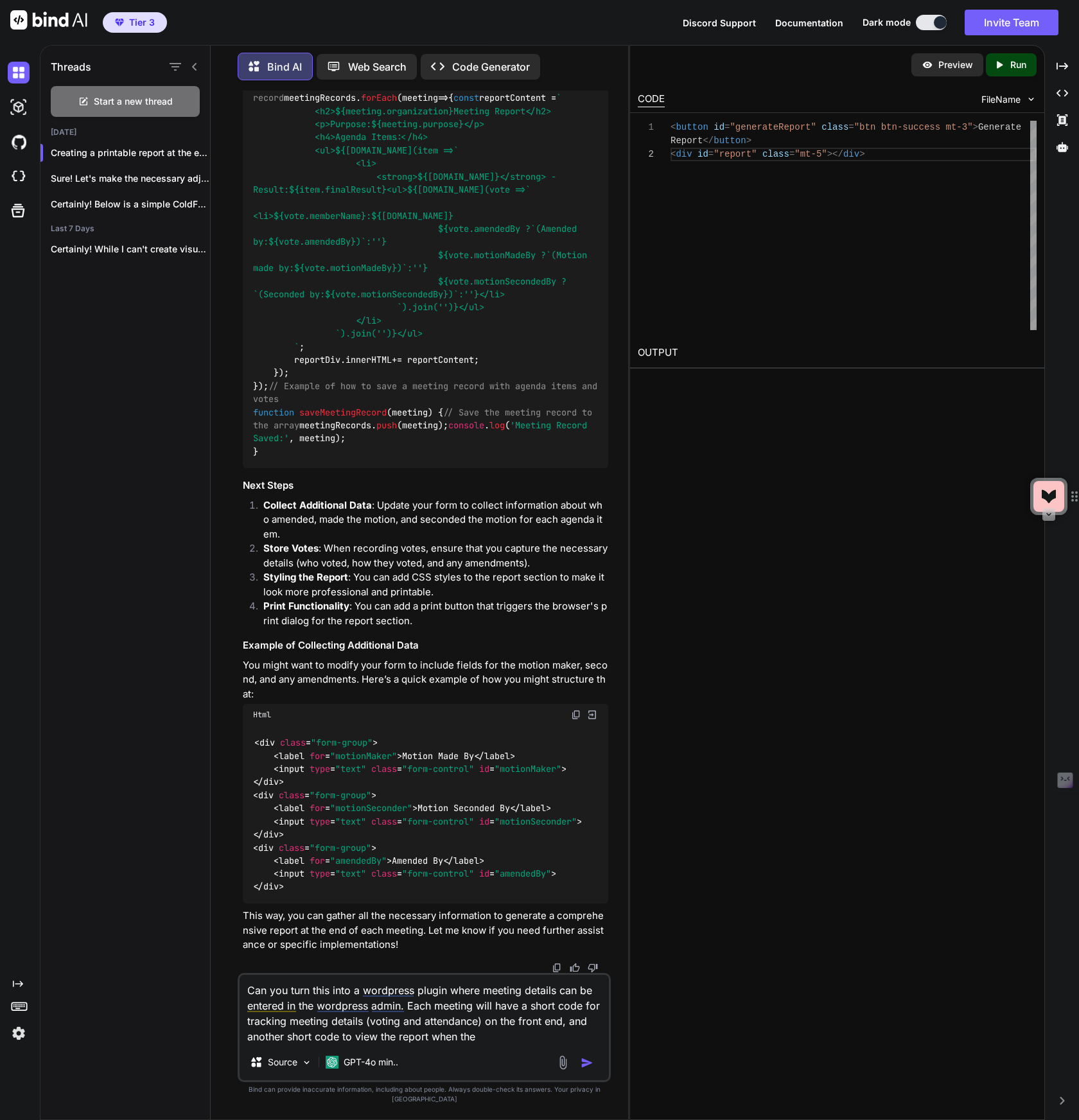
type textarea "x"
type textarea "Can you turn this into a wordpress plugin where meeting details can be entered …"
type textarea "x"
type textarea "Can you turn this into a wordpress plugin where meeting details can be entered …"
type textarea "x"
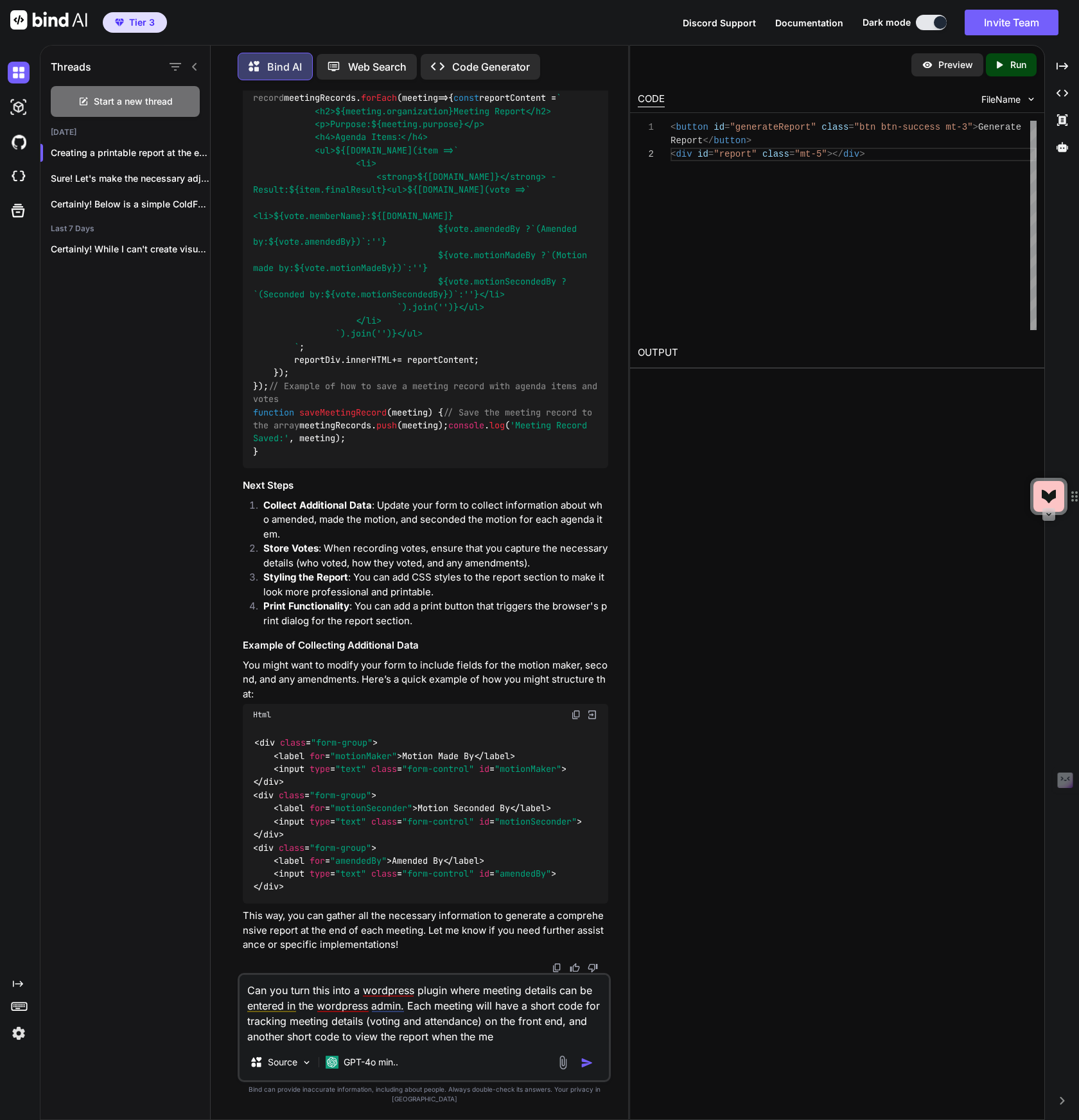
type textarea "Can you turn this into a wordpress plugin where meeting details can be entered …"
type textarea "x"
type textarea "Can you turn this into a wordpress plugin where meeting details can be entered …"
type textarea "x"
type textarea "Can you turn this into a wordpress plugin where meeting details can be entered …"
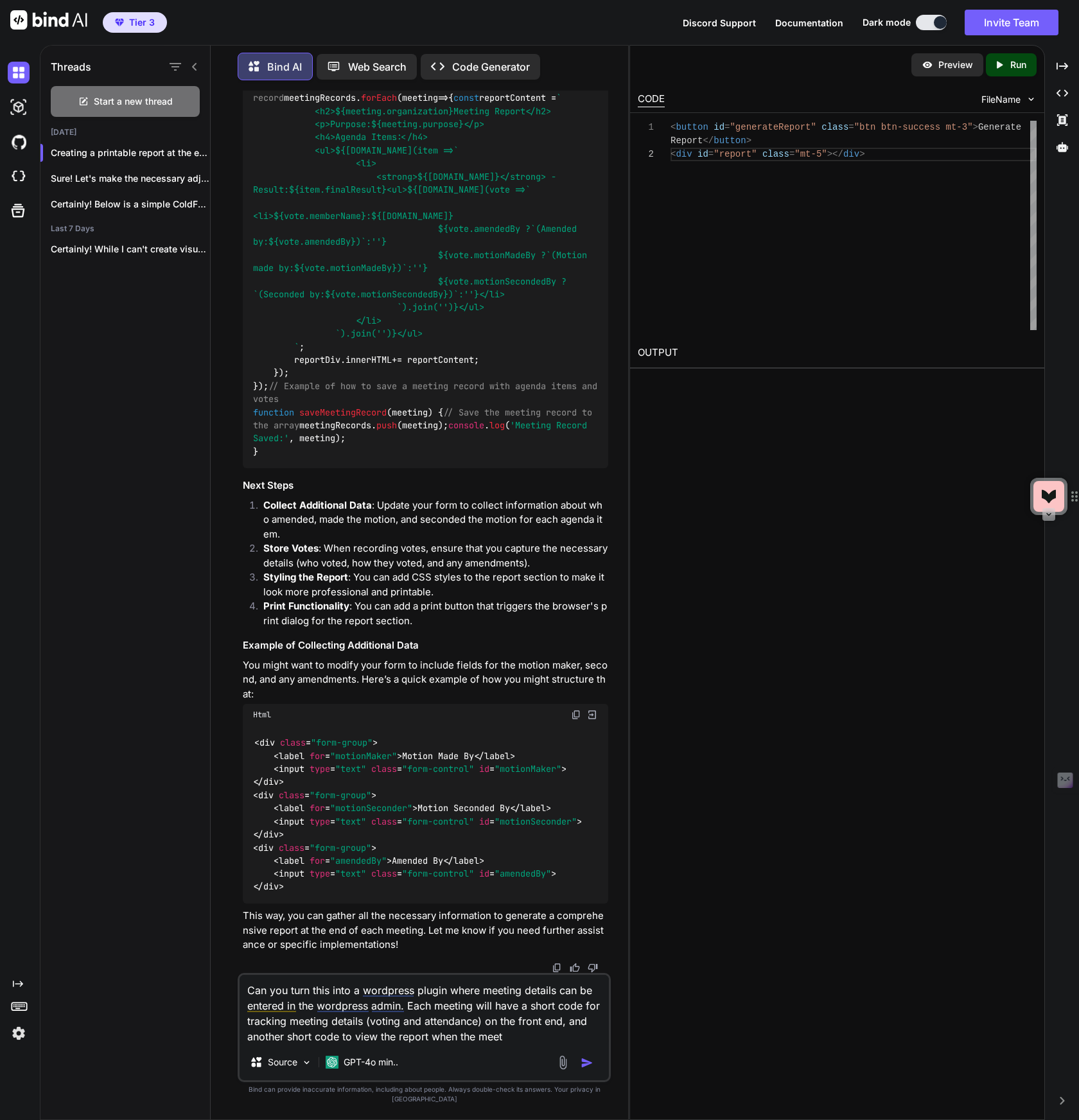
type textarea "x"
type textarea "Can you turn this into a wordpress plugin where meeting details can be entered …"
type textarea "x"
type textarea "Can you turn this into a wordpress plugin where meeting details can be entered …"
type textarea "x"
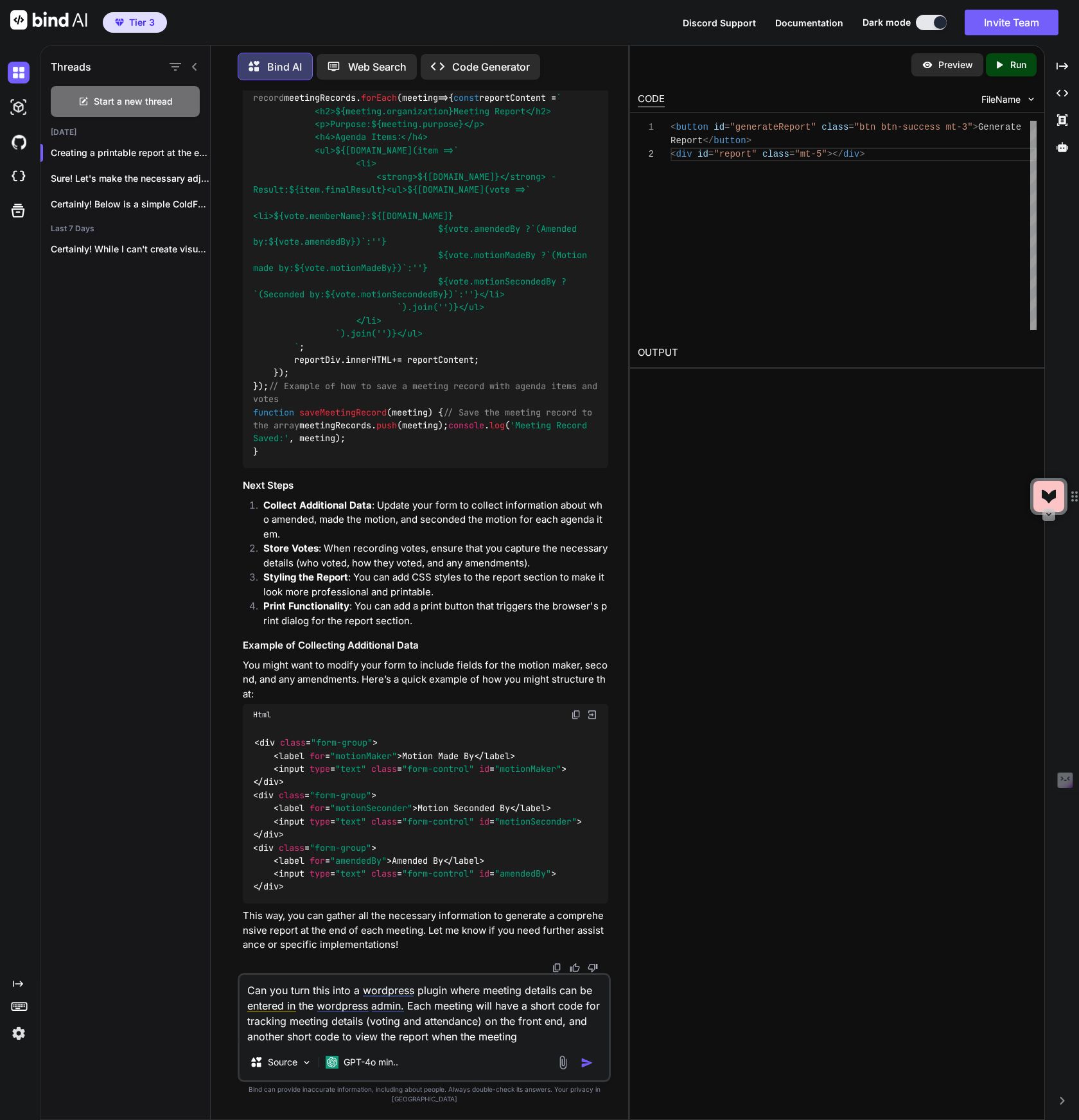
type textarea "Can you turn this into a wordpress plugin where meeting details can be entered …"
type textarea "x"
type textarea "Can you turn this into a wordpress plugin where meeting details can be entered …"
type textarea "x"
type textarea "Can you turn this into a wordpress plugin where meeting details can be entered …"
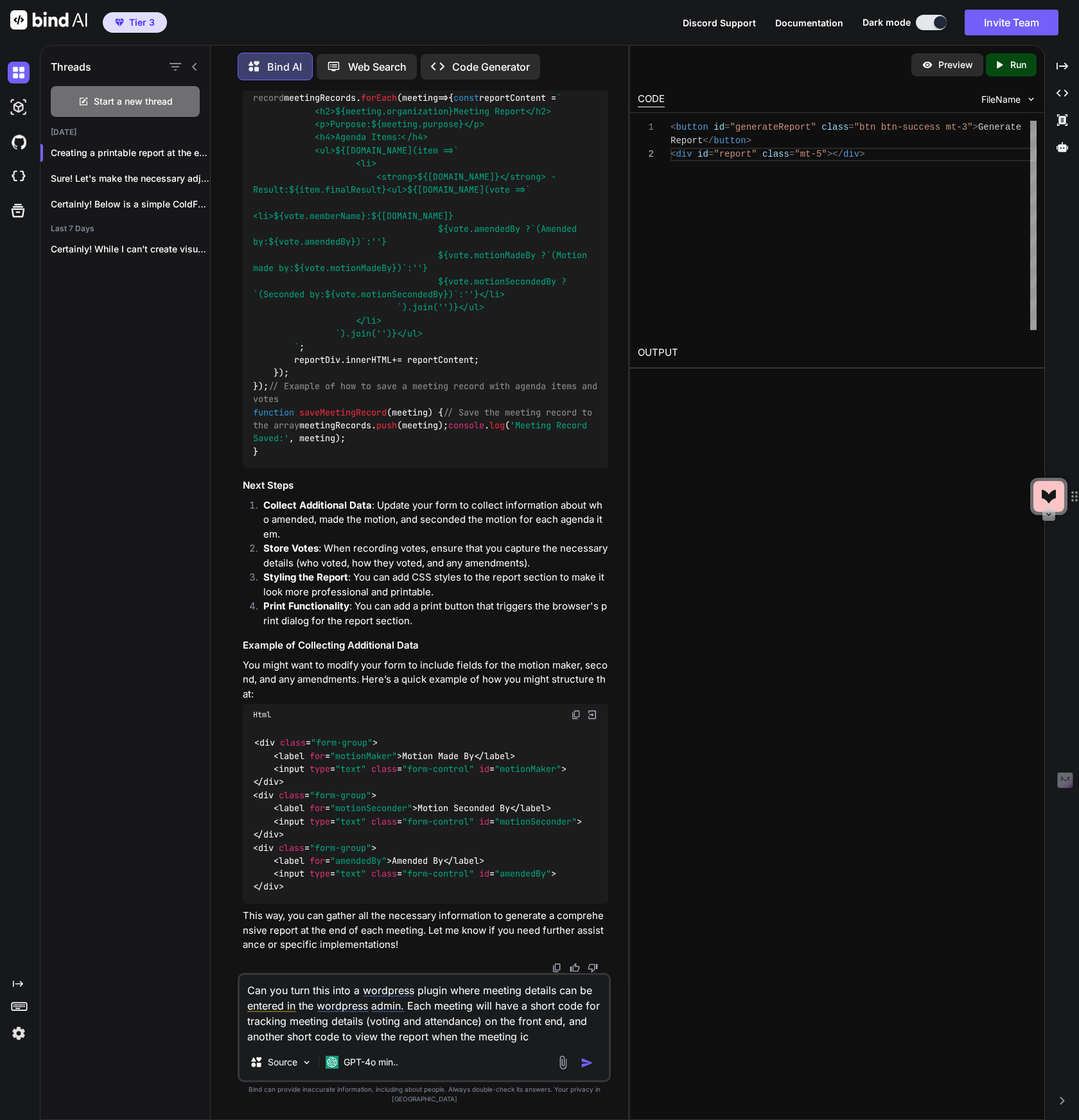
type textarea "x"
type textarea "Can you turn this into a wordpress plugin where meeting details can be entered …"
type textarea "x"
type textarea "Can you turn this into a wordpress plugin where meeting details can be entered …"
type textarea "x"
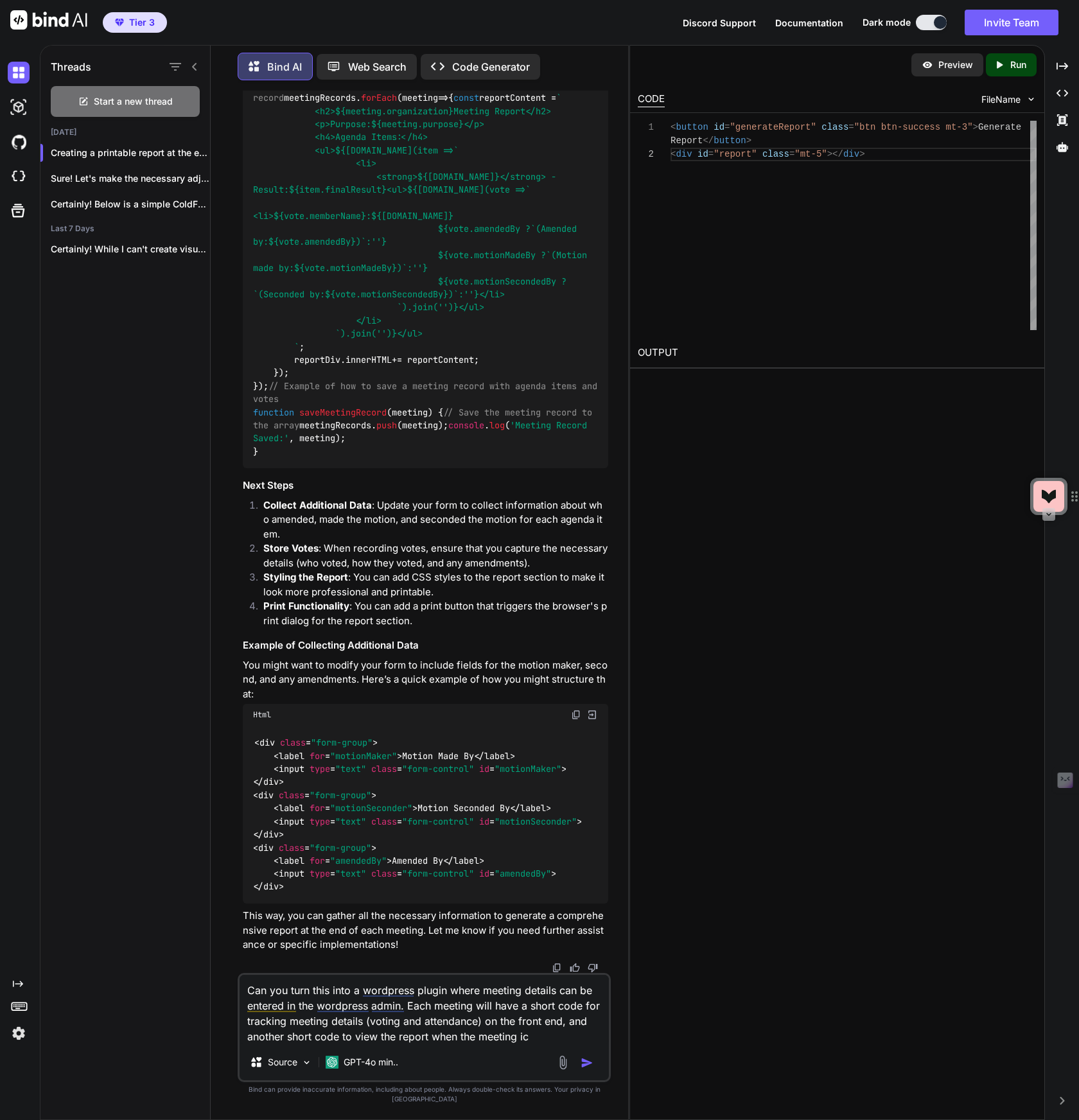
type textarea "Can you turn this into a wordpress plugin where meeting details can be entered …"
type textarea "x"
type textarea "Can you turn this into a wordpress plugin where meeting details can be entered …"
type textarea "x"
type textarea "Can you turn this into a wordpress plugin where meeting details can be entered …"
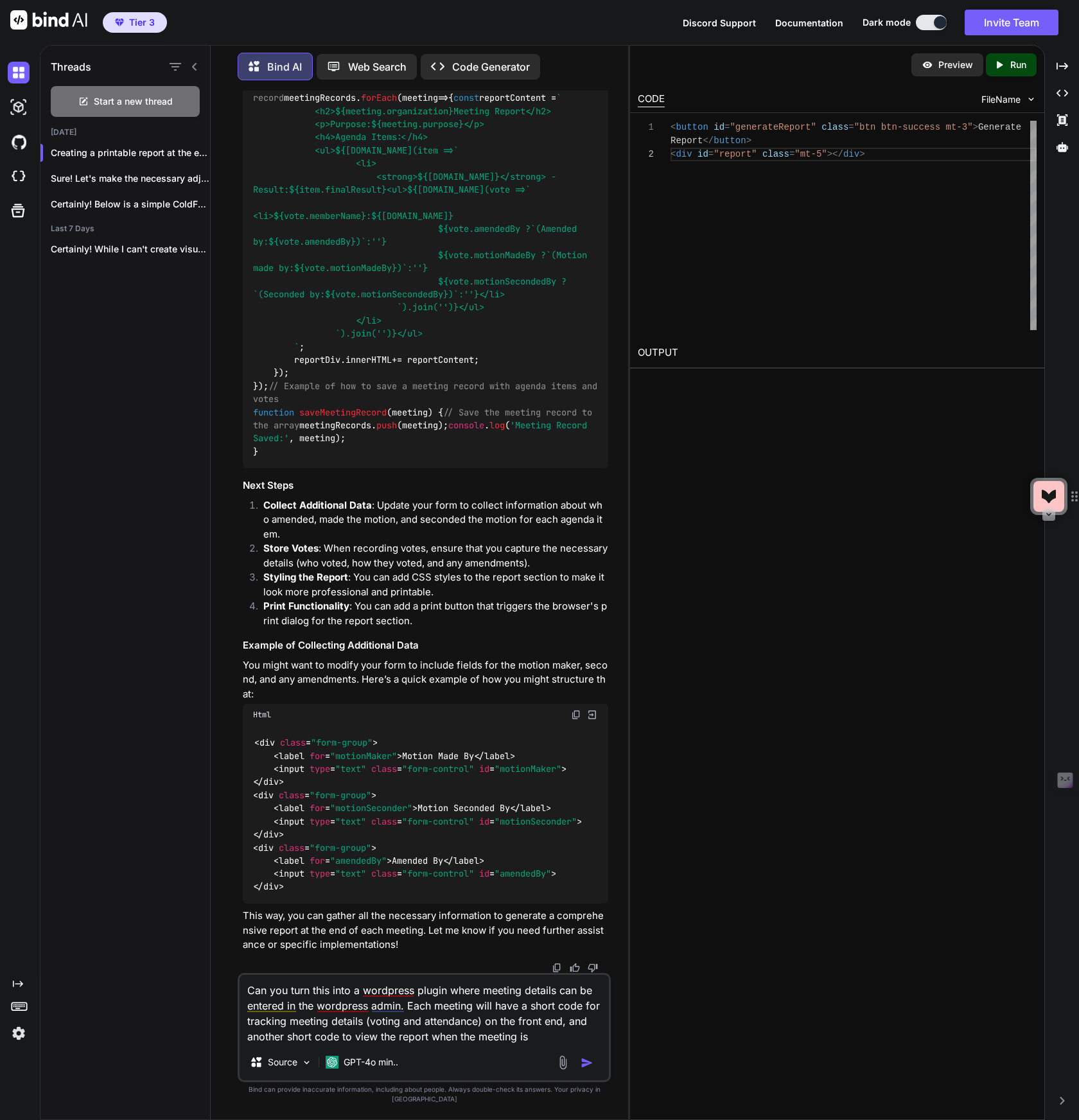
type textarea "x"
type textarea "Can you turn this into a wordpress plugin where meeting details can be entered …"
type textarea "x"
type textarea "Can you turn this into a wordpress plugin where meeting details can be entered …"
type textarea "x"
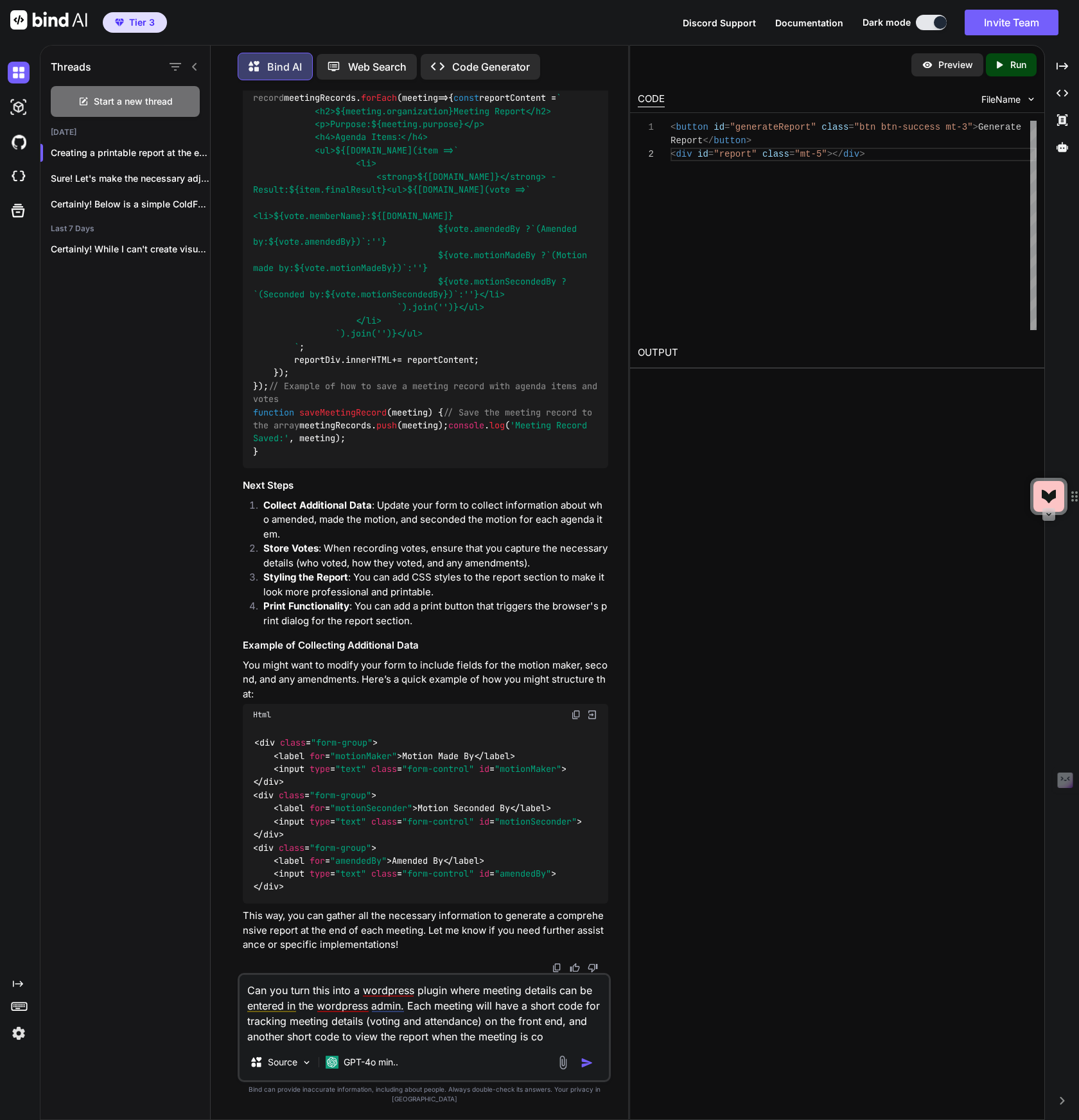
type textarea "Can you turn this into a wordpress plugin where meeting details can be entered …"
type textarea "x"
type textarea "Can you turn this into a wordpress plugin where meeting details can be entered …"
type textarea "x"
type textarea "Can you turn this into a wordpress plugin where meeting details can be entered …"
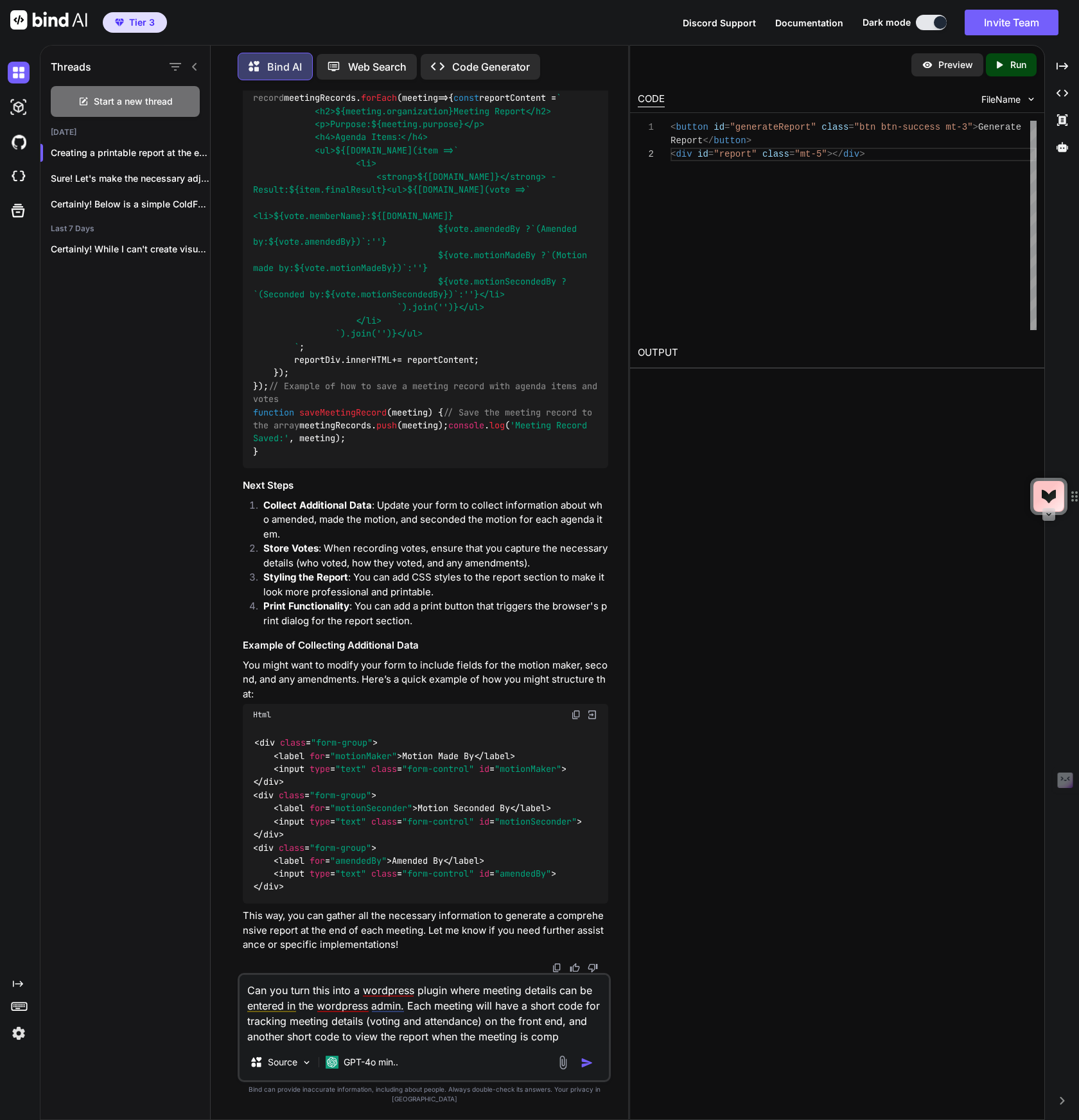
type textarea "x"
type textarea "Can you turn this into a wordpress plugin where meeting details can be entered …"
type textarea "x"
type textarea "Can you turn this into a wordpress plugin where meeting details can be entered …"
type textarea "x"
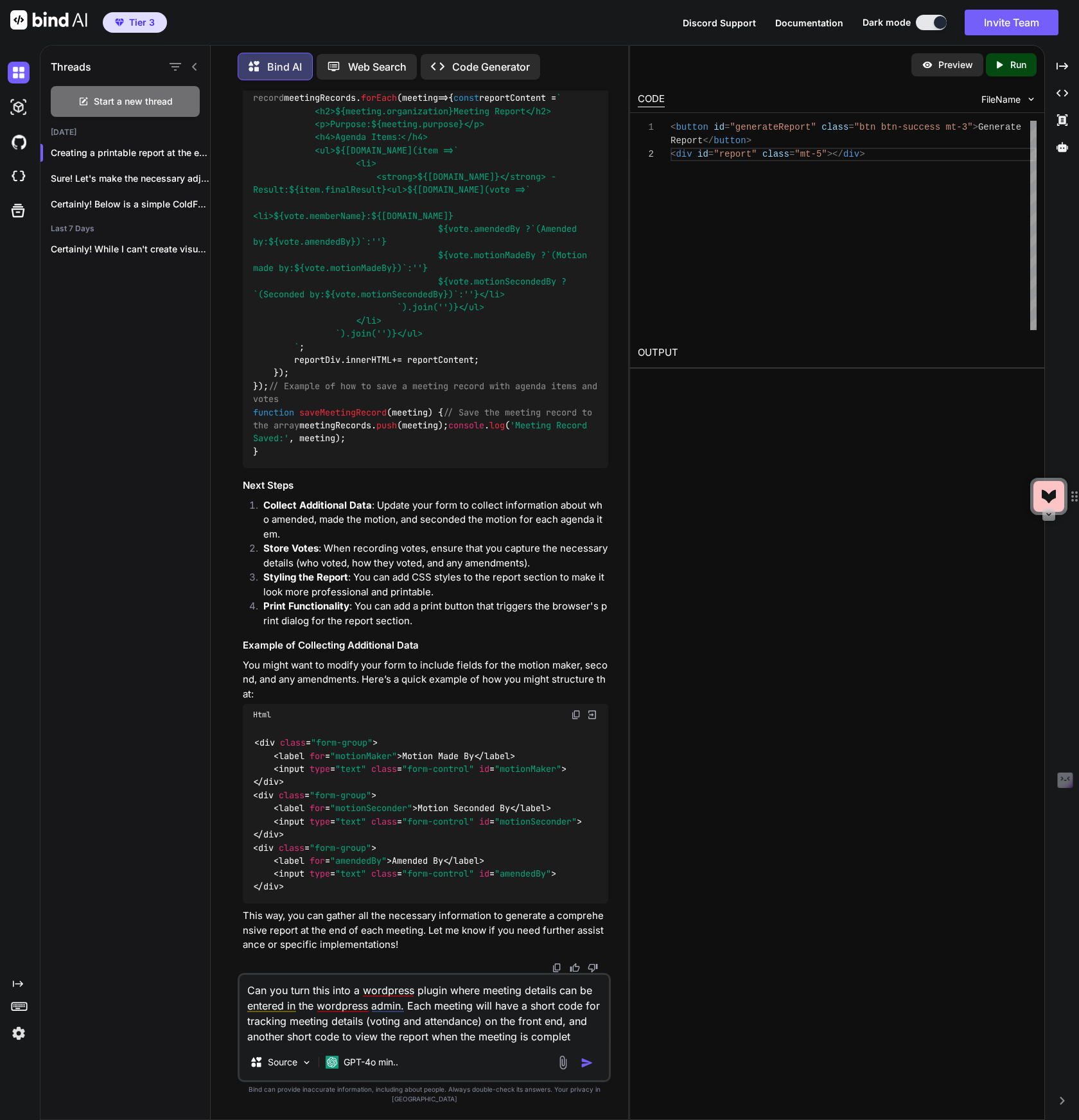
type textarea "Can you turn this into a wordpress plugin where meeting details can be entered …"
type textarea "x"
type textarea "Can you turn this into a wordpress plugin where meeting details can be entered …"
type textarea "x"
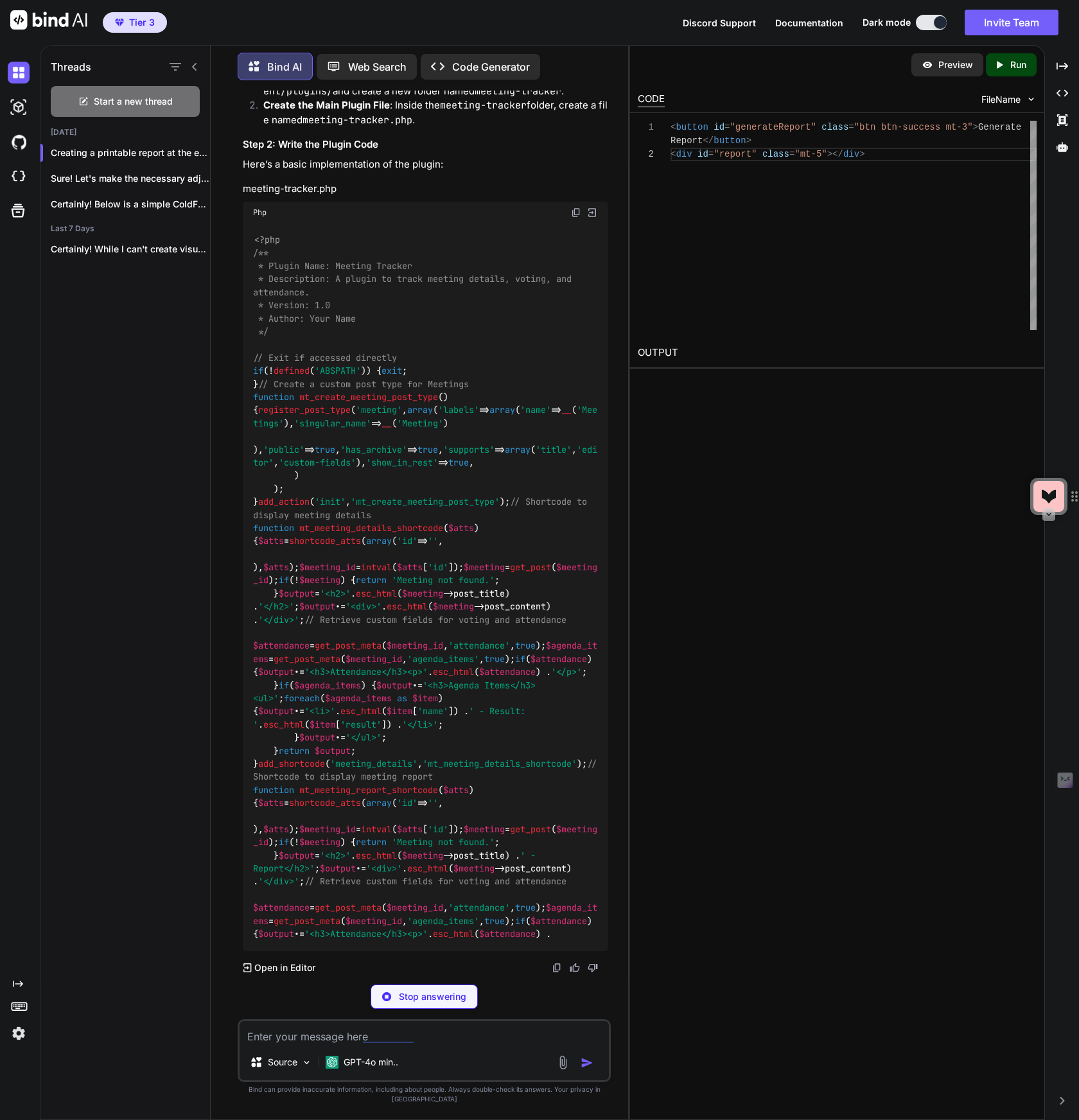
scroll to position [3590, 0]
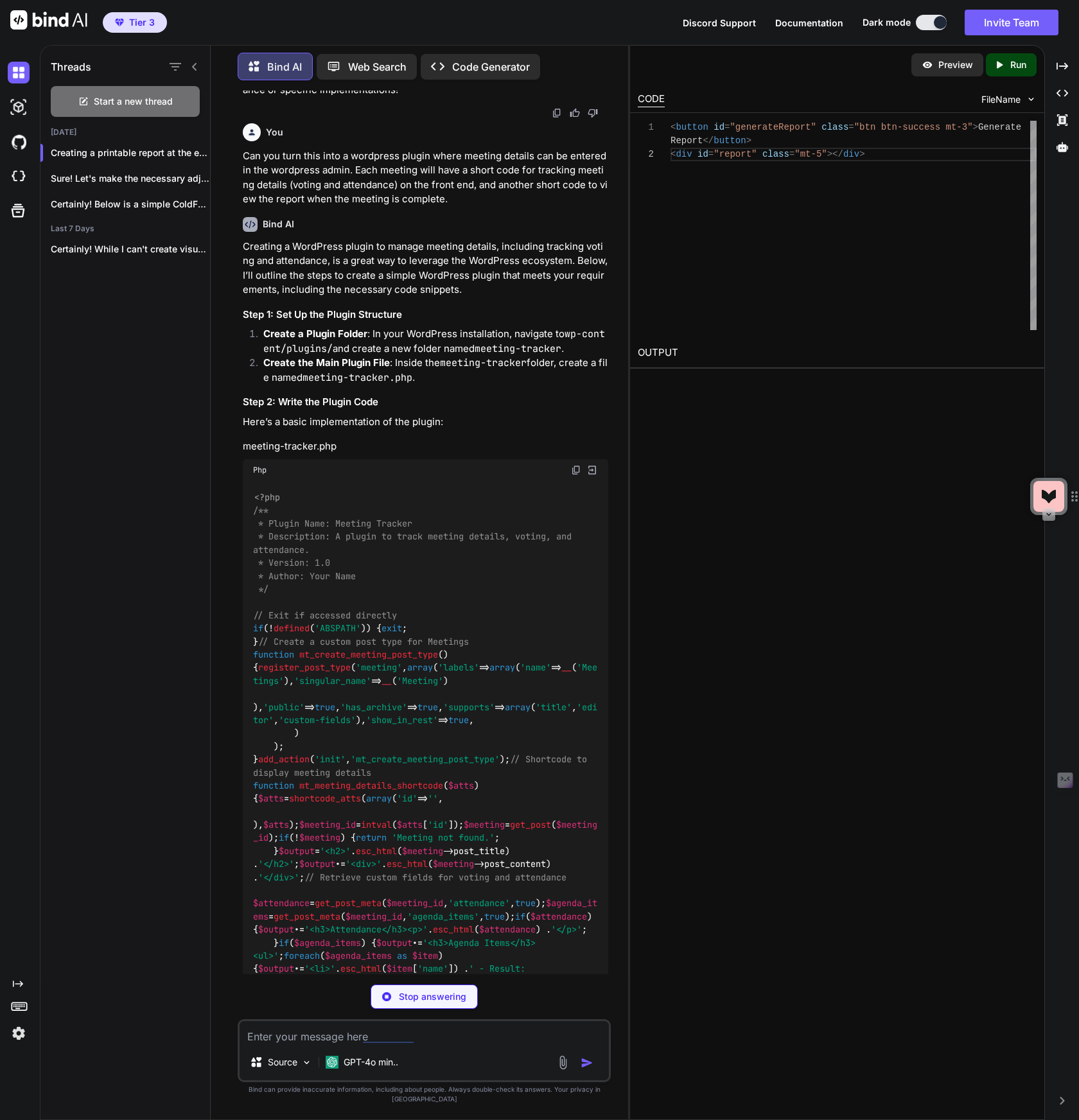
type textarea "x"
drag, startPoint x: 316, startPoint y: 760, endPoint x: 263, endPoint y: 761, distance: 53.0
click at [263, 454] on h4 "meeting-tracker.php" at bounding box center [425, 446] width 366 height 15
click at [352, 454] on h4 "meeting-tracker.php" at bounding box center [425, 446] width 366 height 15
drag, startPoint x: 349, startPoint y: 761, endPoint x: 239, endPoint y: 766, distance: 110.1
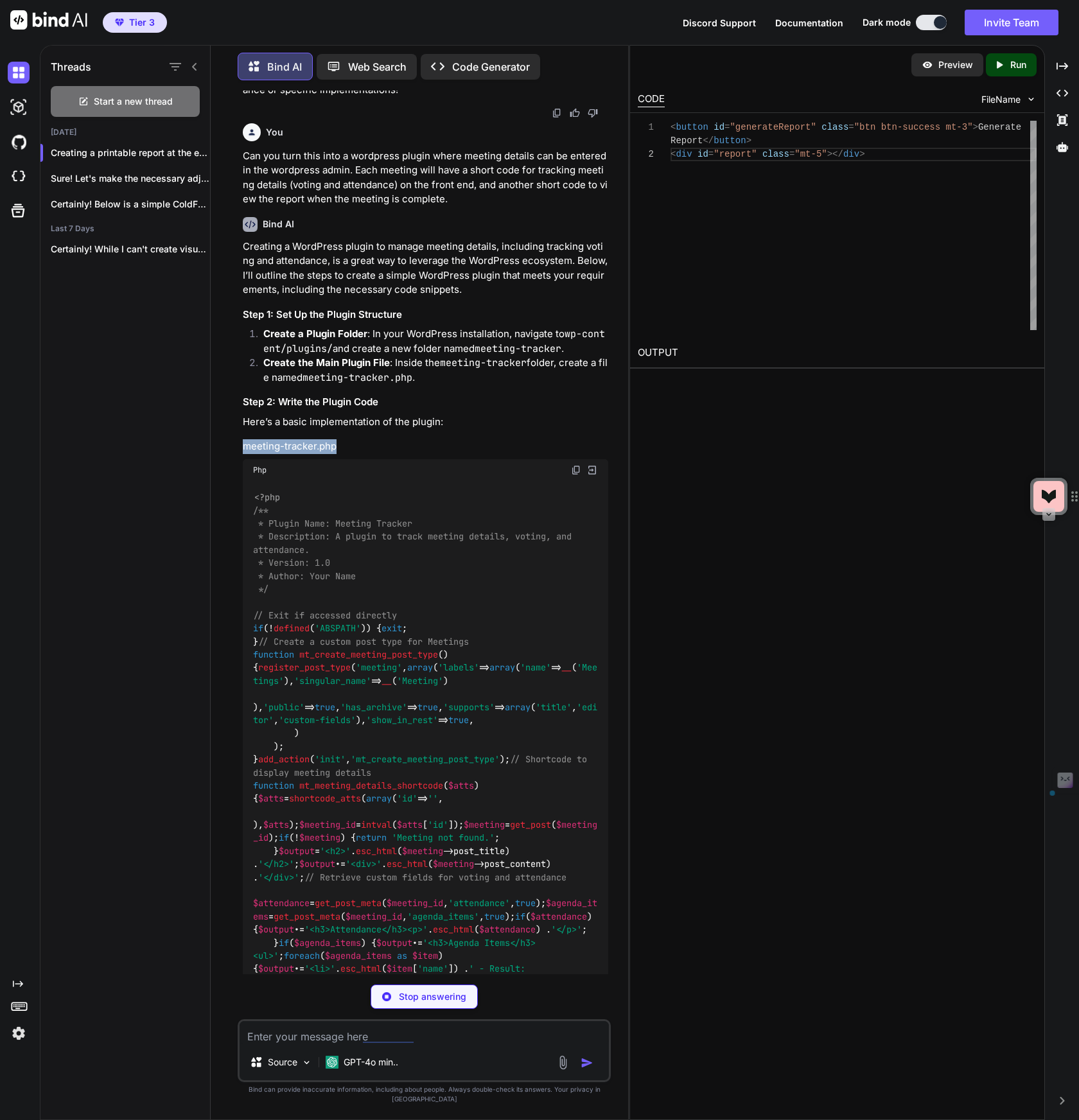
click at [239, 766] on div "You Help me create a web app that is simple and responsive since it will be vie…" at bounding box center [424, 605] width 373 height 1029
copy h4 "meeting-tracker.php"
type textarea "x"
type textarea "} add_action('save_post', 'mt_save_meeting_details');"
type textarea "x"
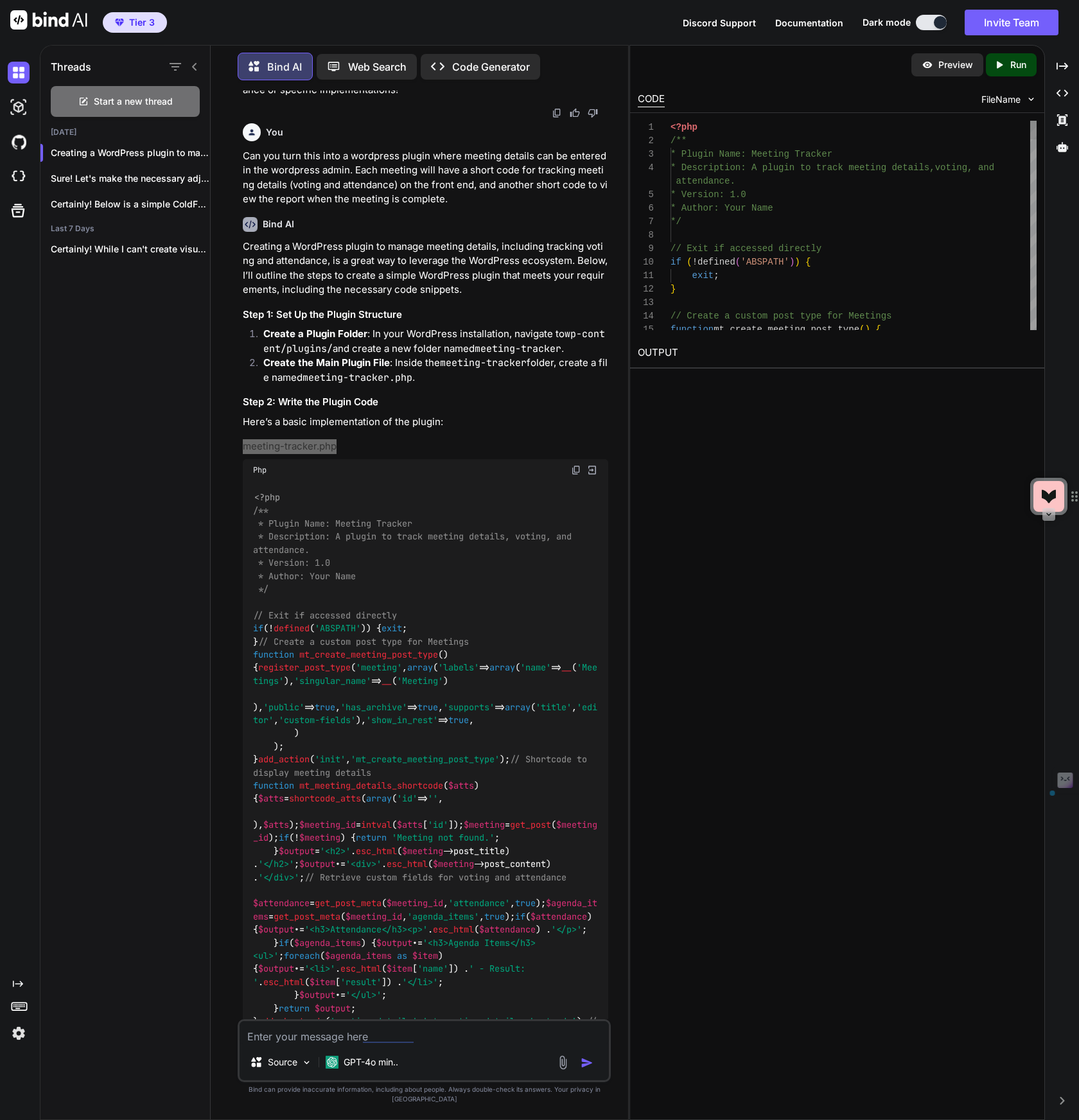
scroll to position [13, 0]
click at [577, 476] on img at bounding box center [576, 470] width 10 height 10
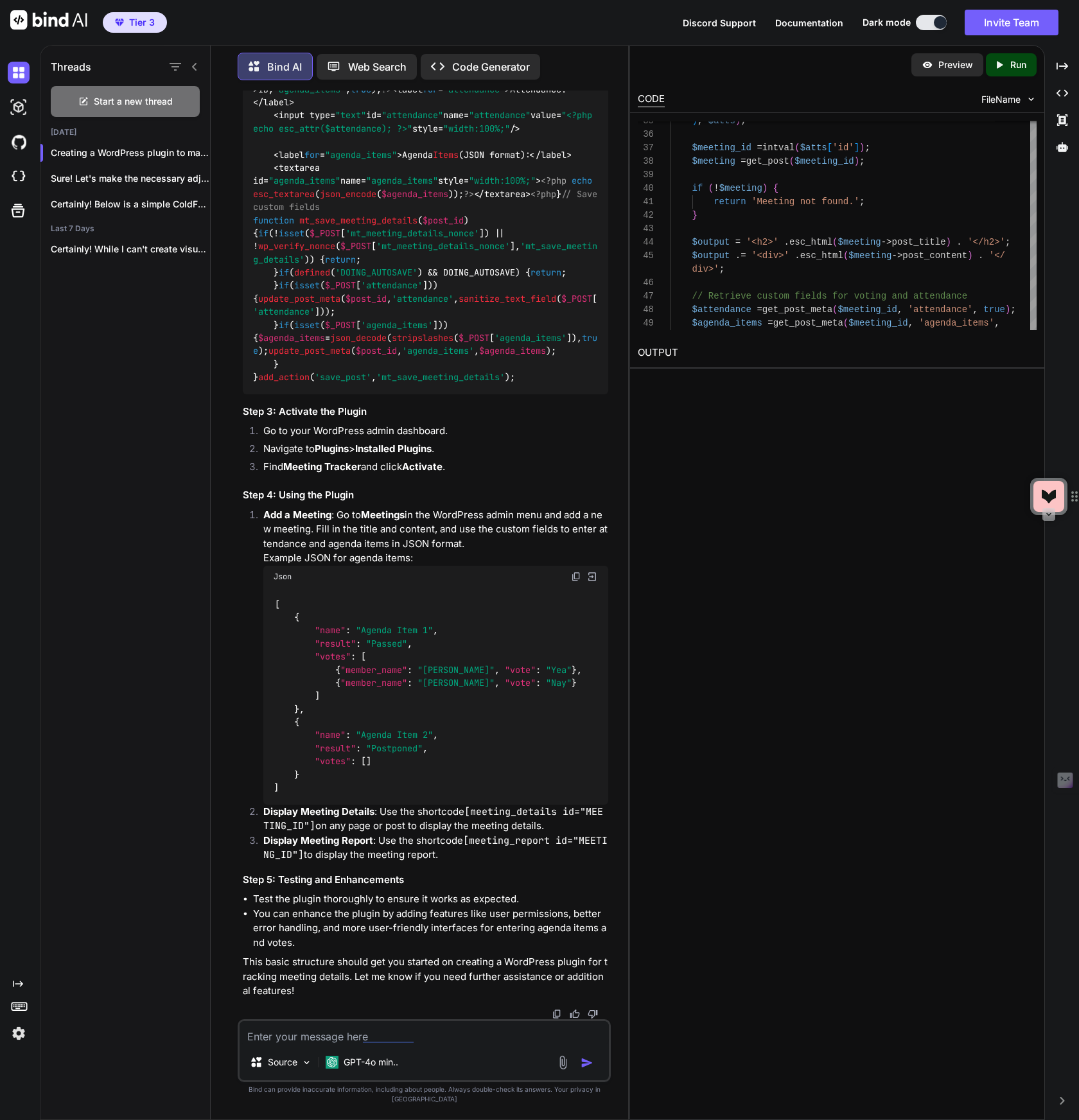
scroll to position [6269, 0]
click at [313, 1044] on textarea at bounding box center [424, 1032] width 369 height 23
type textarea "u"
type textarea "x"
type textarea "up"
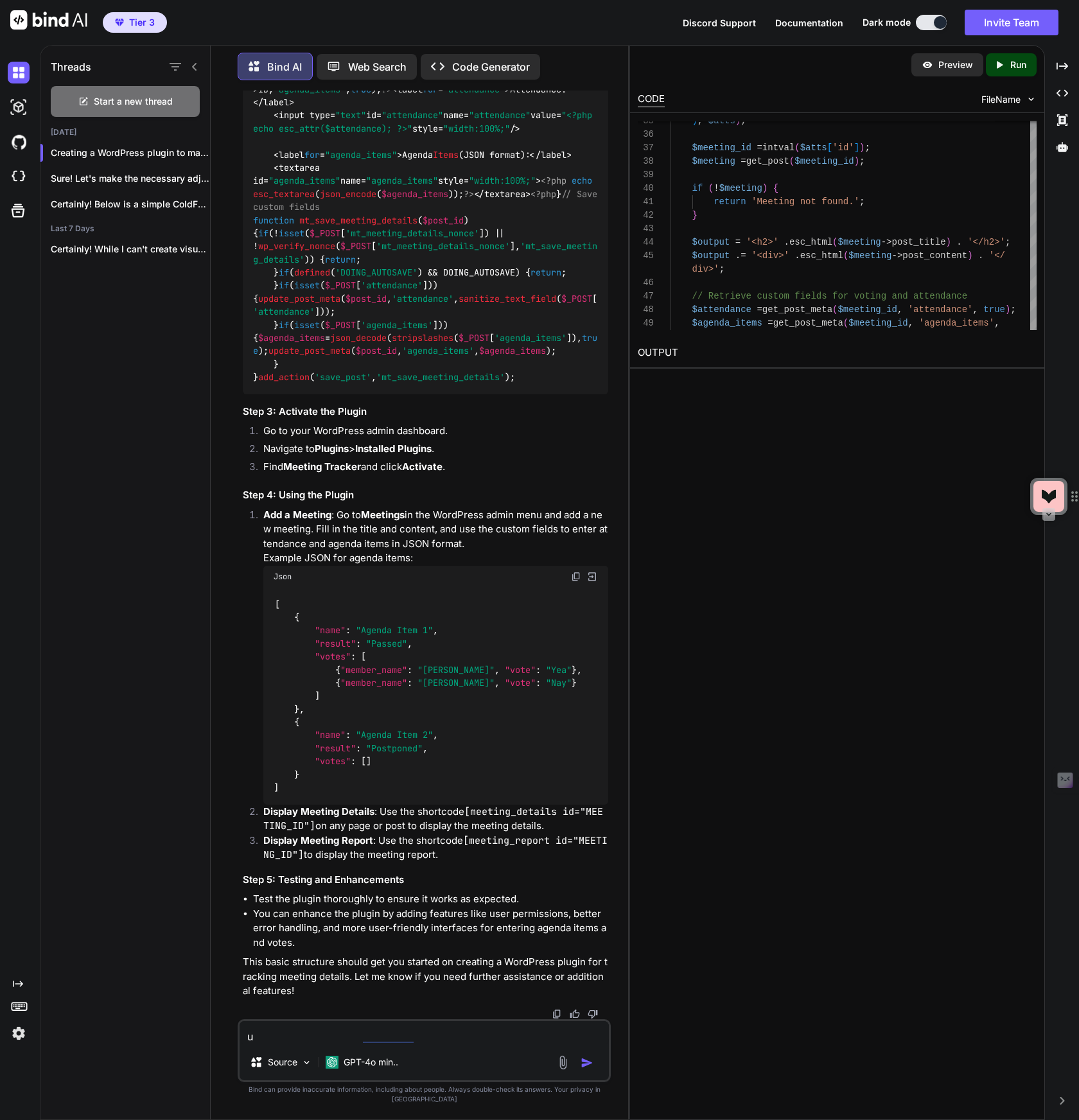
type textarea "x"
type textarea "upd"
type textarea "x"
type textarea "upda"
type textarea "x"
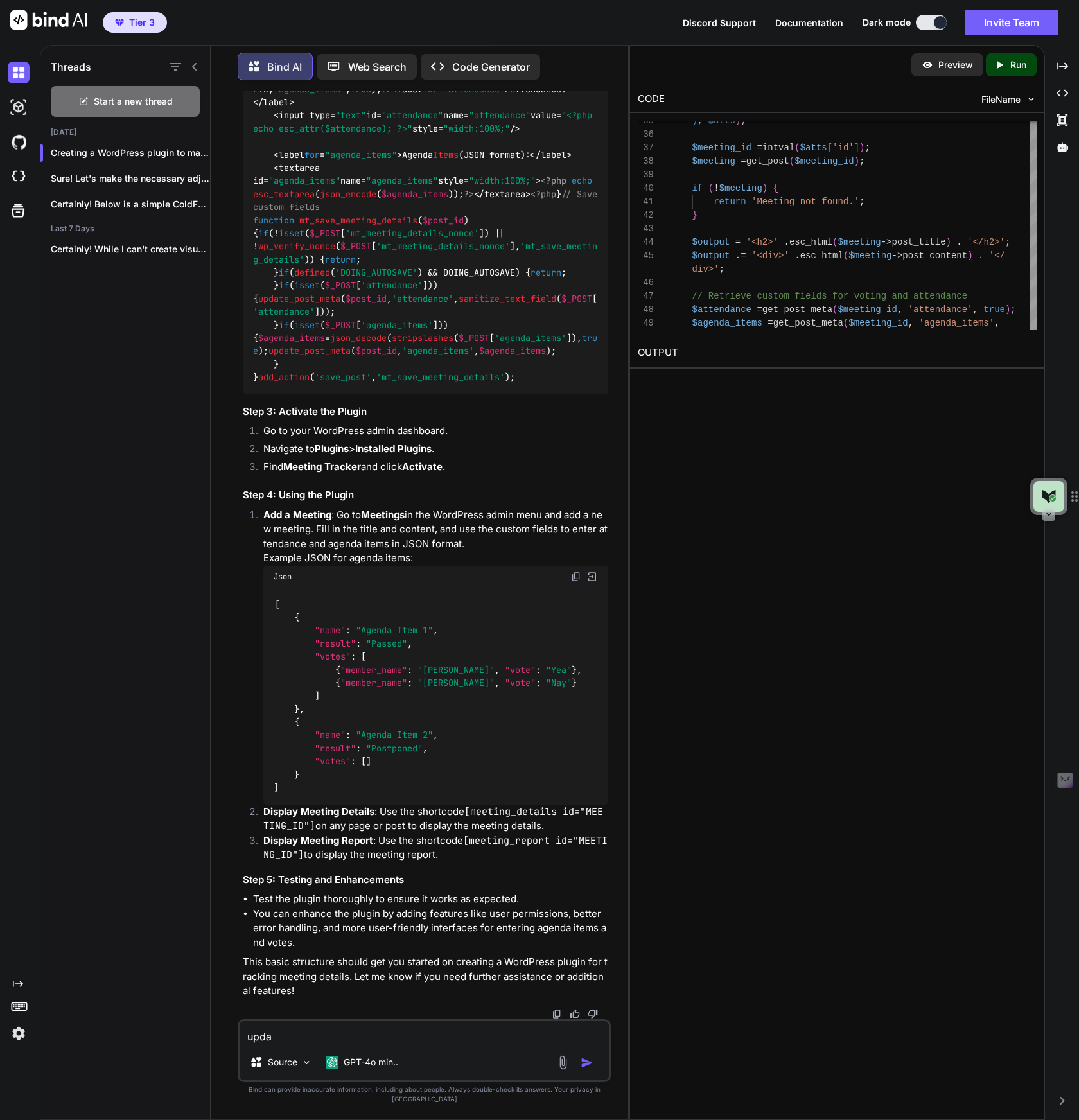
type textarea "updat"
type textarea "x"
type textarea "update"
type textarea "x"
type textarea "update"
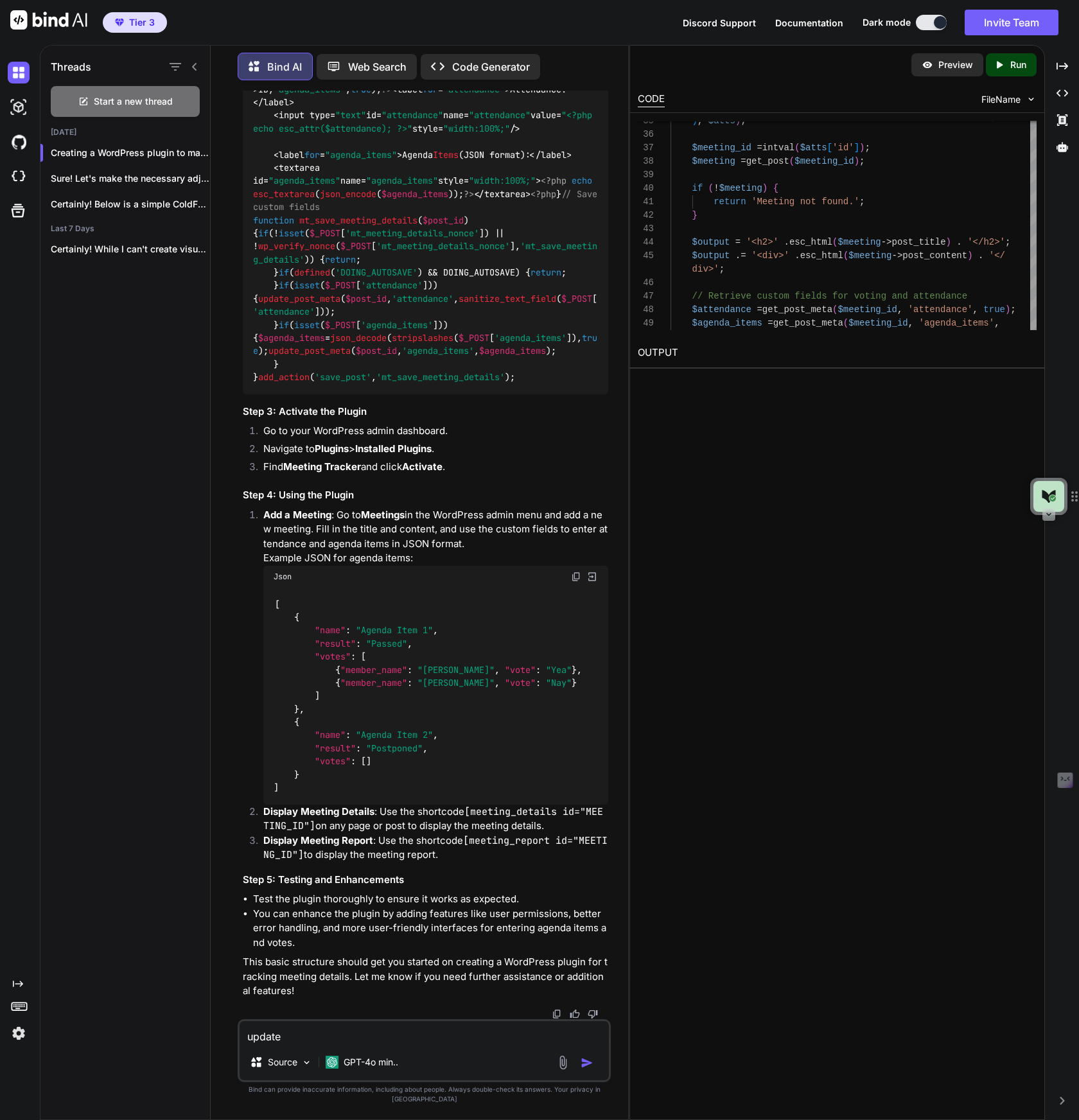
type textarea "x"
type textarea "update t"
type textarea "x"
type textarea "update th"
type textarea "x"
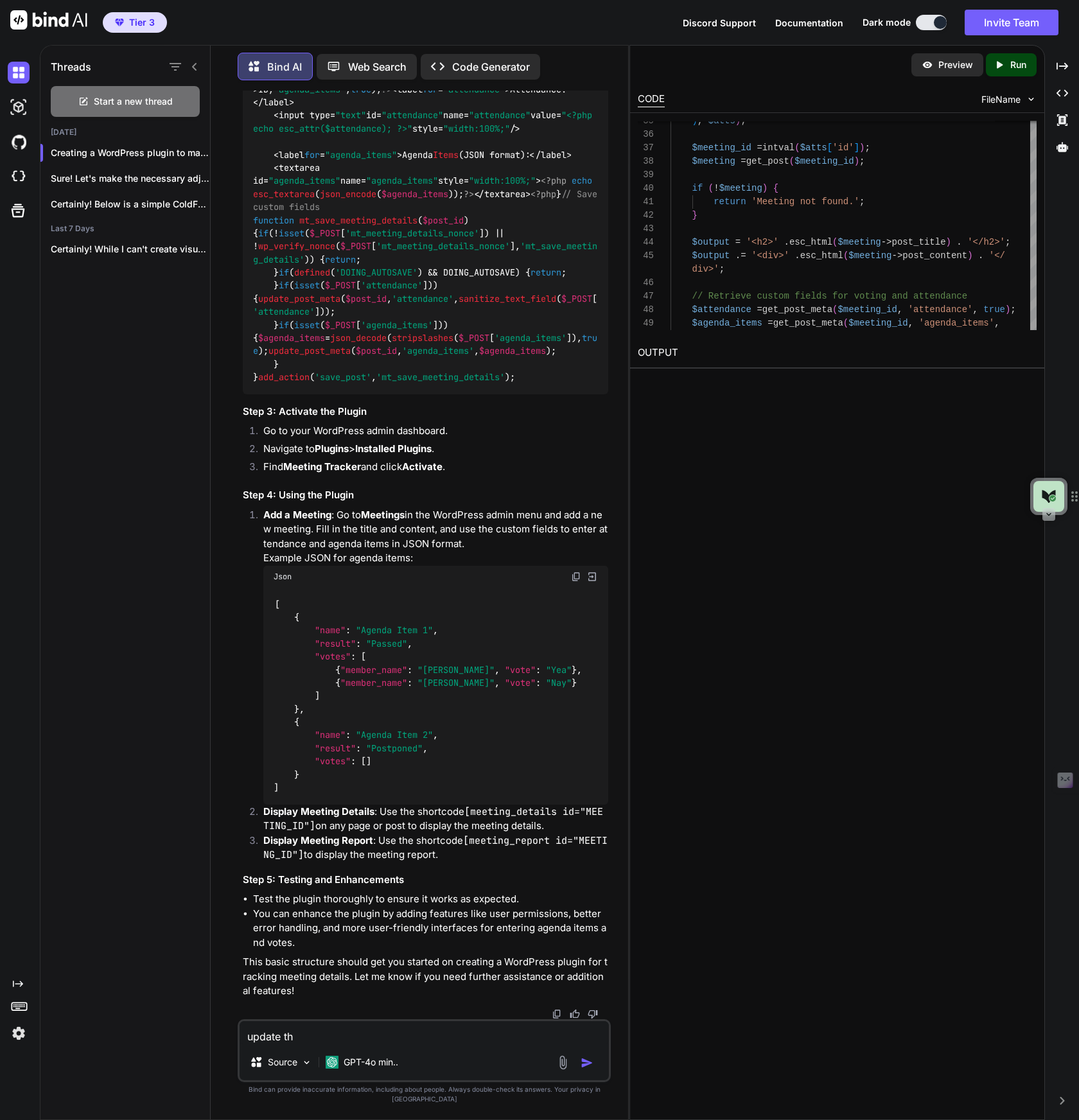
type textarea "update the"
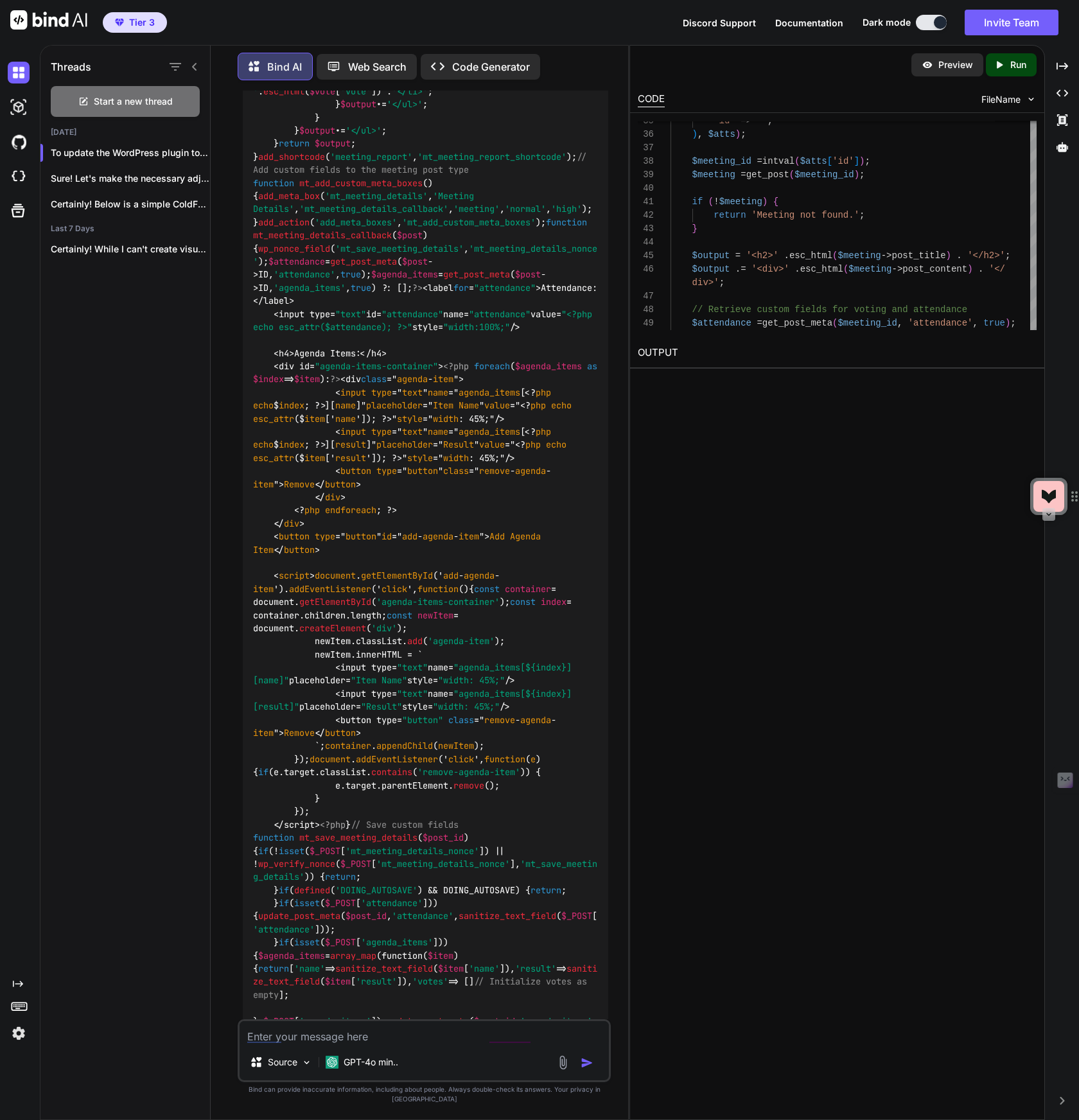
scroll to position [7036, 0]
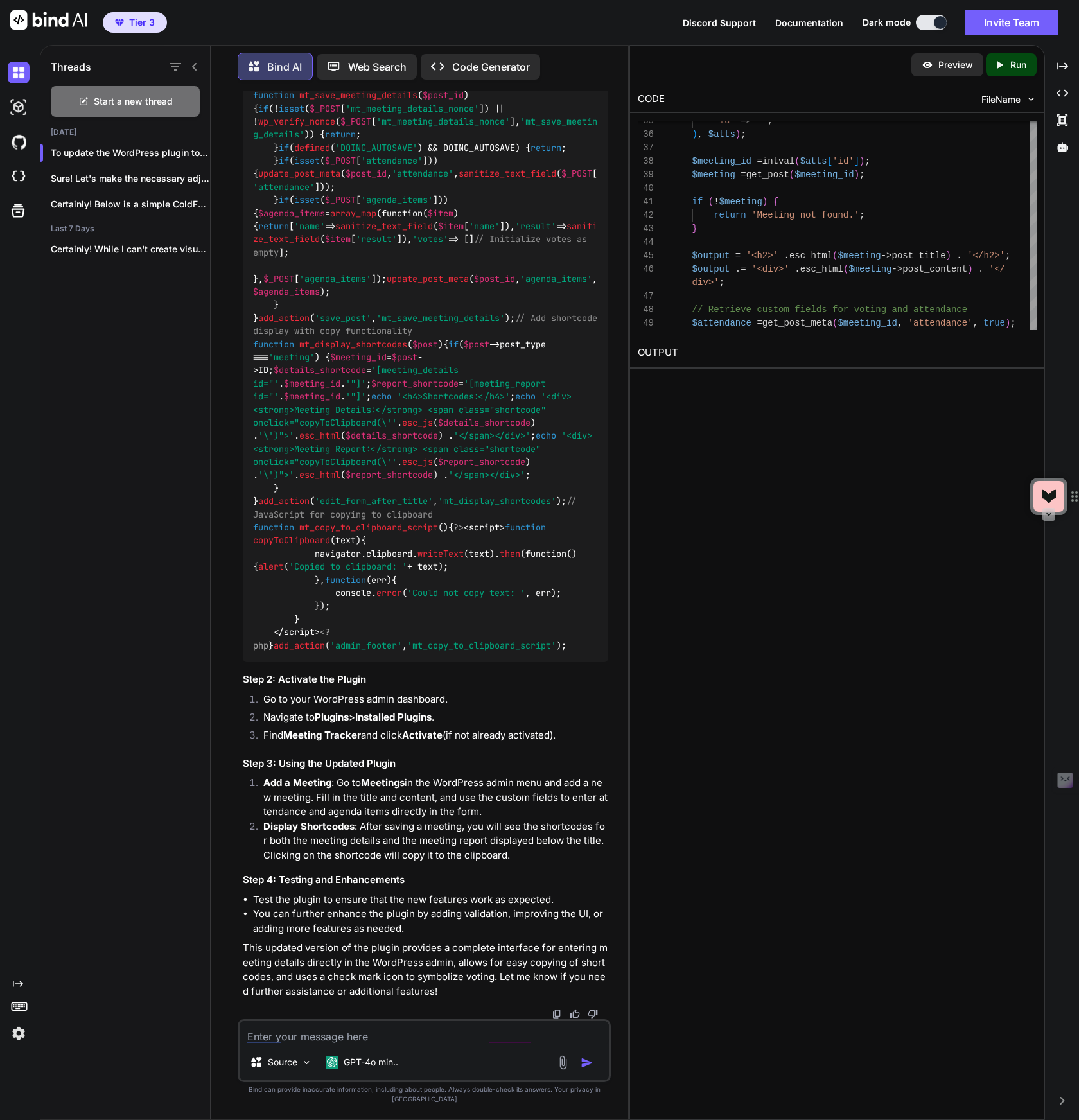
scroll to position [10349, 0]
